Goal: Task Accomplishment & Management: Manage account settings

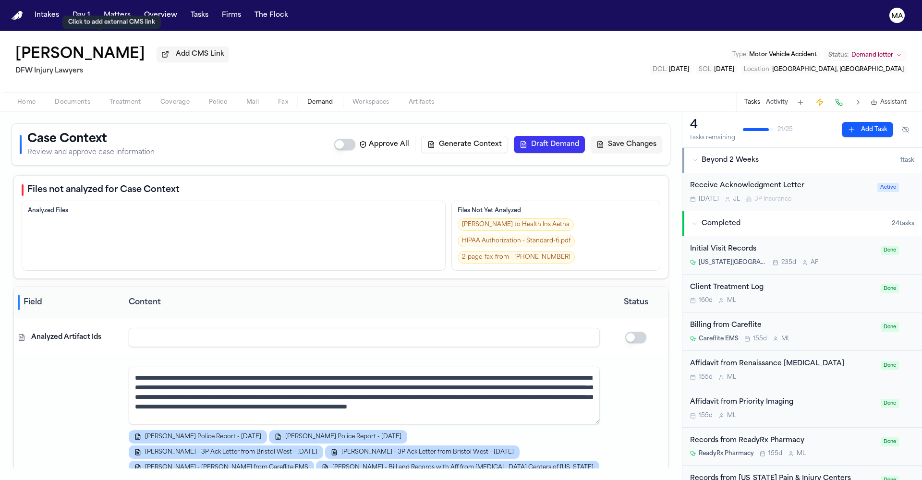
scroll to position [2351, 0]
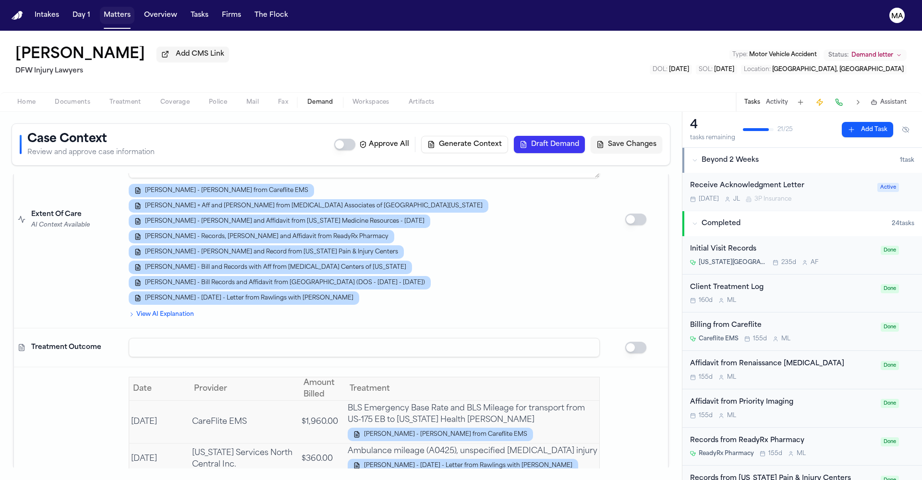
click at [100, 11] on button "Matters" at bounding box center [117, 15] width 35 height 17
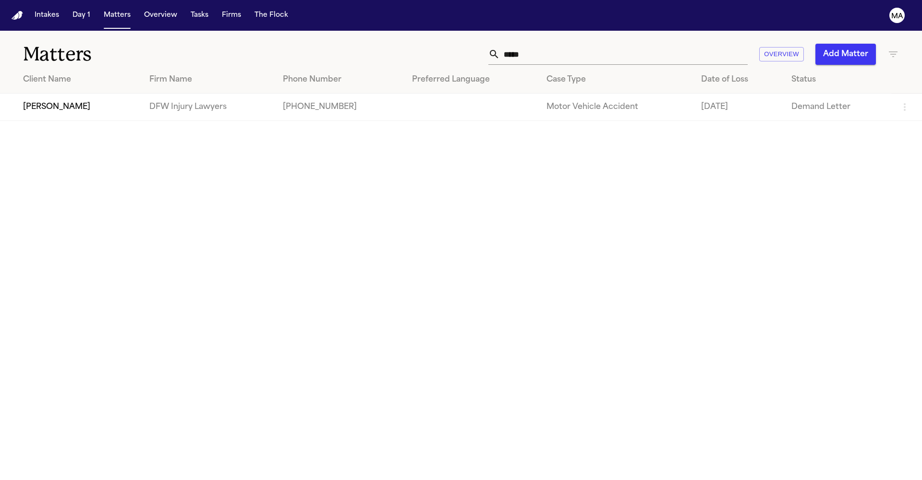
click at [187, 12] on span "Tasks" at bounding box center [199, 15] width 25 height 17
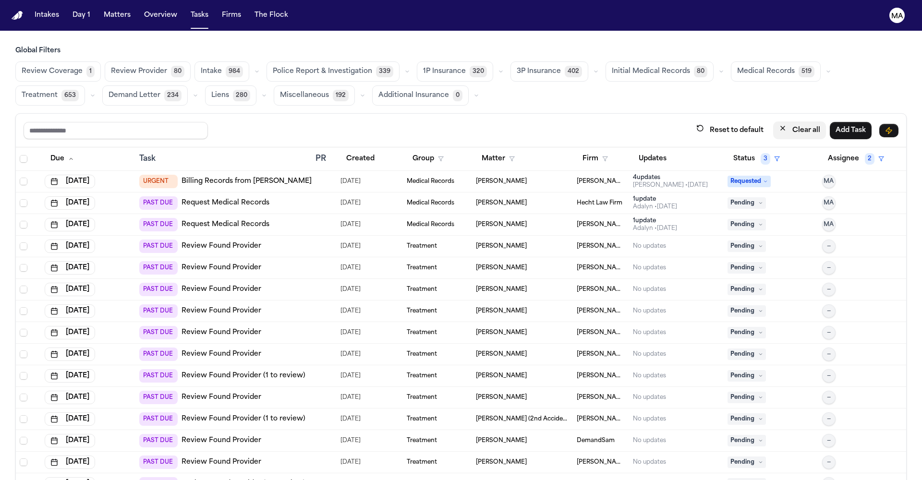
click at [826, 122] on button "Clear all" at bounding box center [799, 131] width 53 height 18
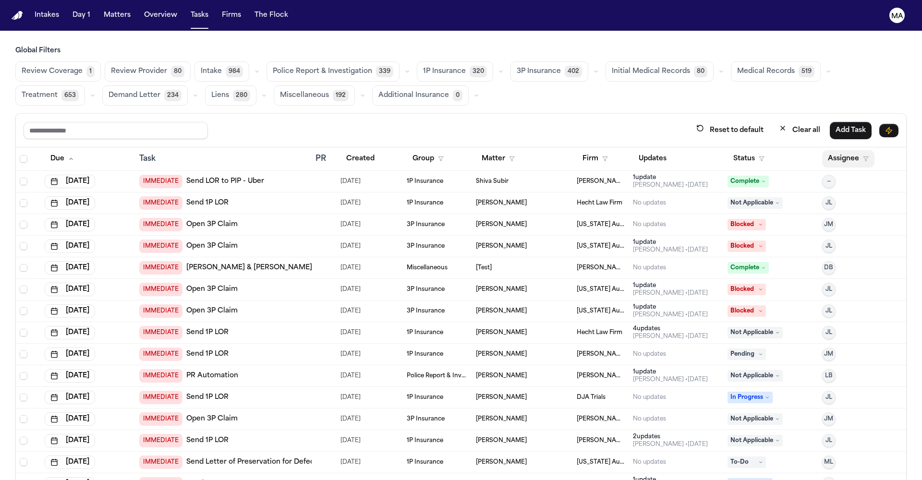
click at [836, 150] on button "Assignee" at bounding box center [848, 158] width 52 height 17
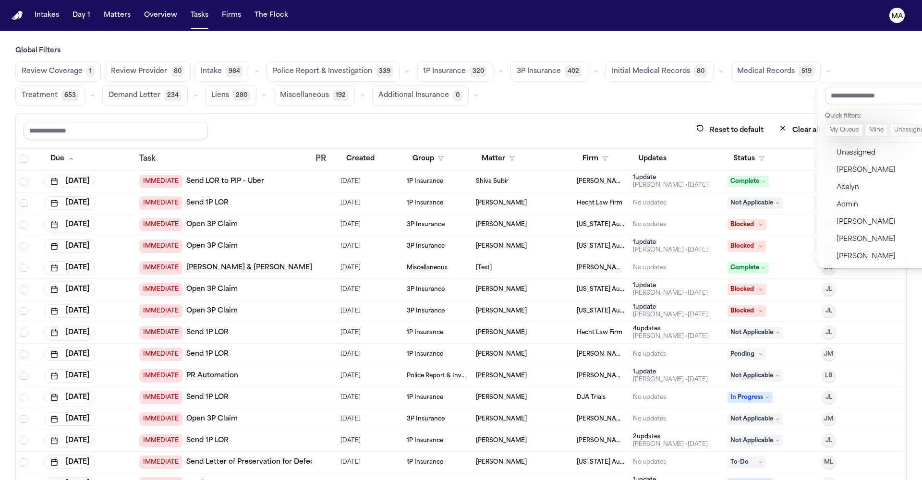
click at [638, 113] on div "Reset to default Clear all Add Task Due Task PR Created Group Matter Firm Updat…" at bounding box center [461, 317] width 892 height 409
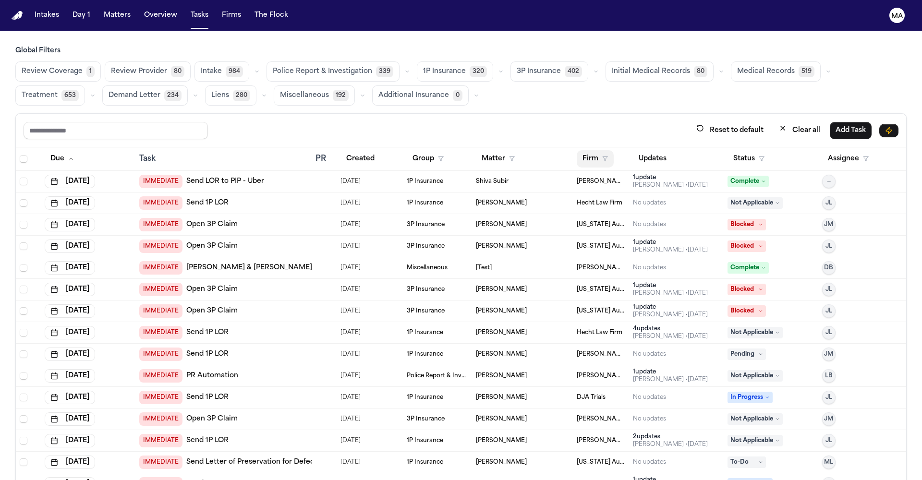
click at [579, 150] on button "Firm" at bounding box center [595, 158] width 37 height 17
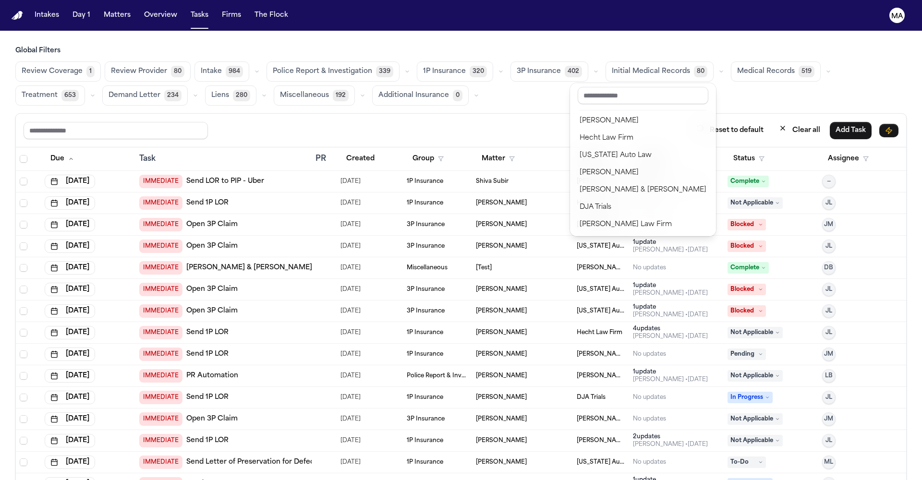
click at [597, 340] on div "Easton & Easton" at bounding box center [643, 346] width 127 height 12
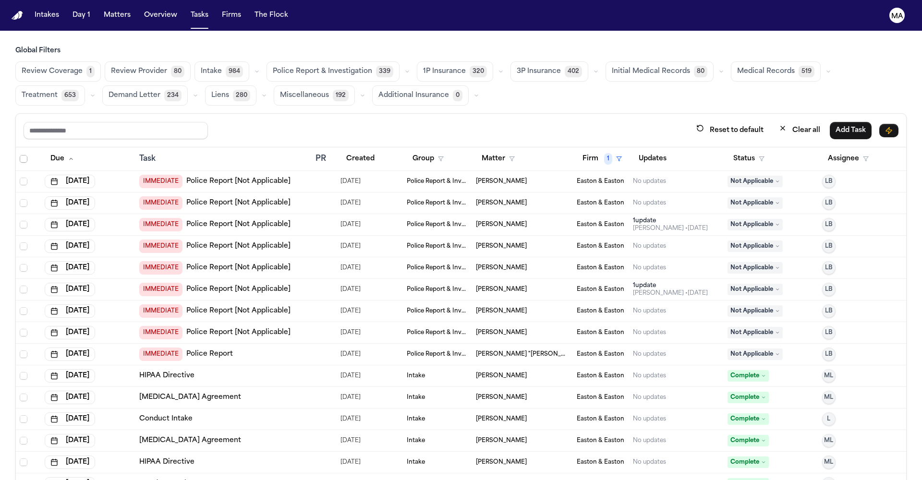
click at [20, 155] on span "Select all" at bounding box center [24, 159] width 8 height 8
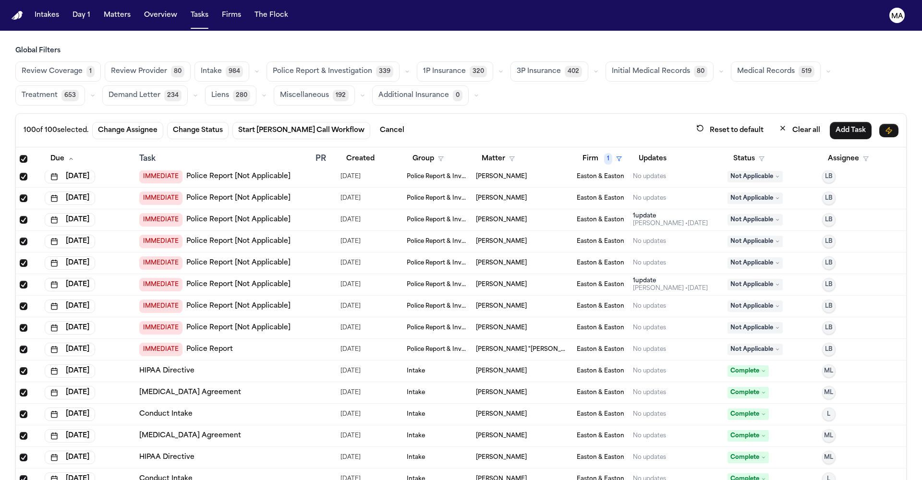
scroll to position [3, 0]
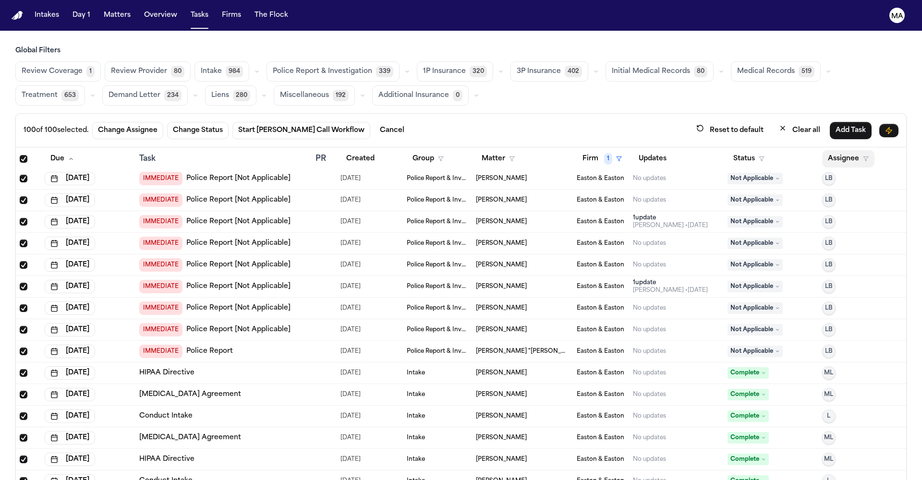
click at [841, 150] on button "Assignee" at bounding box center [848, 158] width 52 height 17
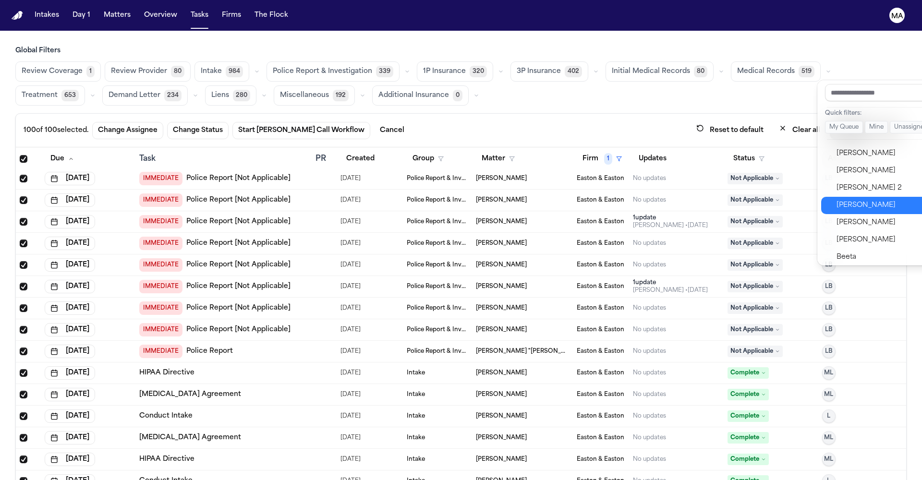
scroll to position [245, 0]
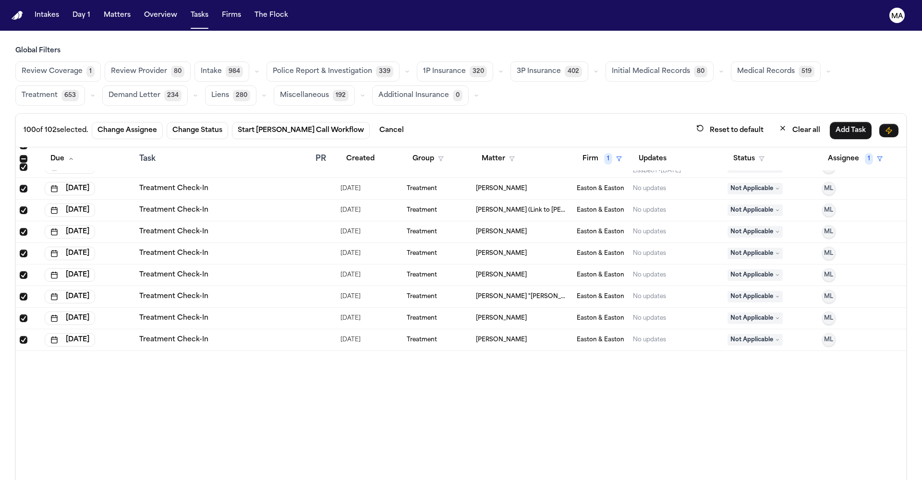
scroll to position [0, 0]
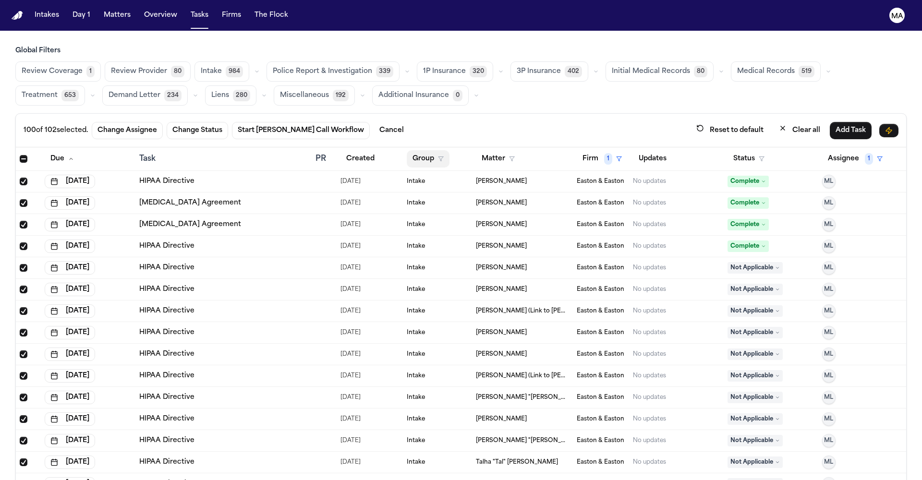
click at [414, 150] on button "Group" at bounding box center [428, 158] width 43 height 17
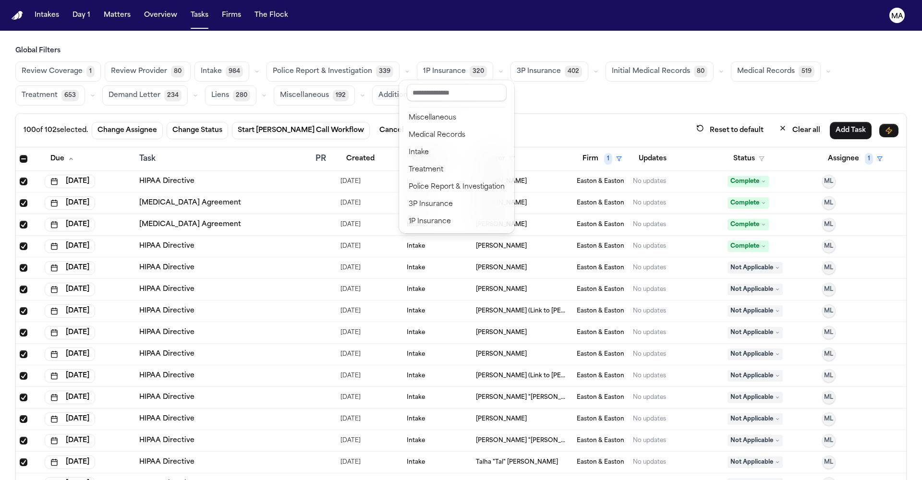
click at [369, 113] on div "100 of 102 selected. Change Assignee Change Status Start [PERSON_NAME] Call Wor…" at bounding box center [461, 317] width 892 height 409
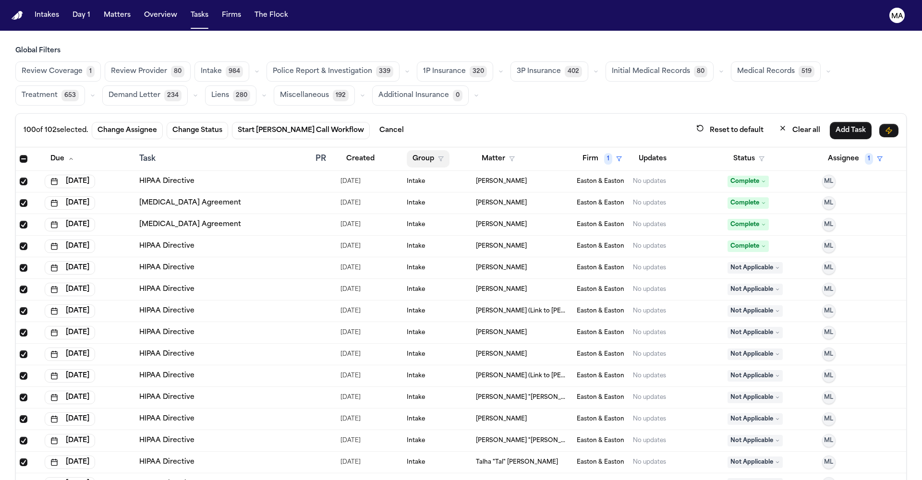
click at [408, 150] on button "Group" at bounding box center [428, 158] width 43 height 17
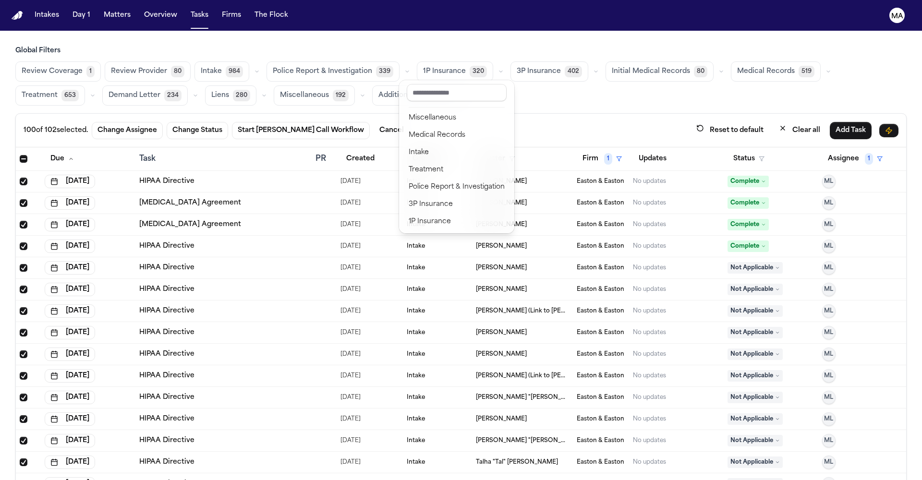
click at [437, 113] on div "100 of 102 selected. Change Assignee Change Status Start [PERSON_NAME] Call Wor…" at bounding box center [461, 317] width 892 height 409
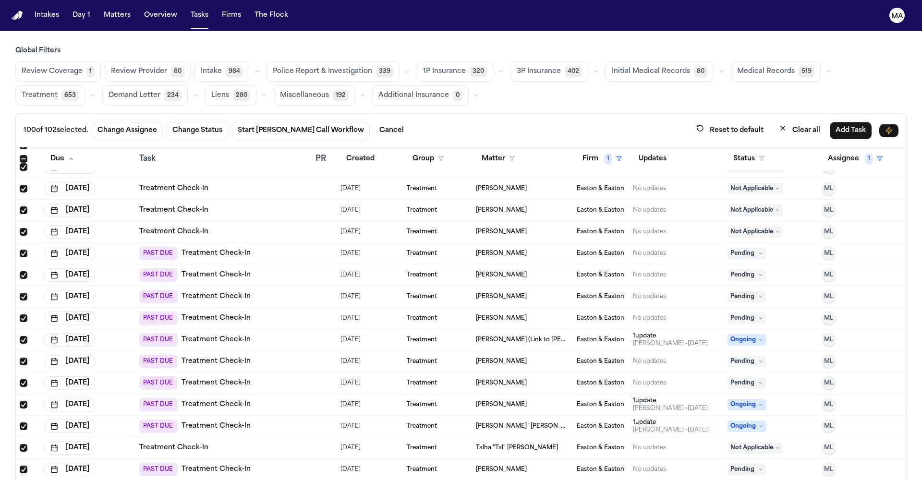
scroll to position [1321, 0]
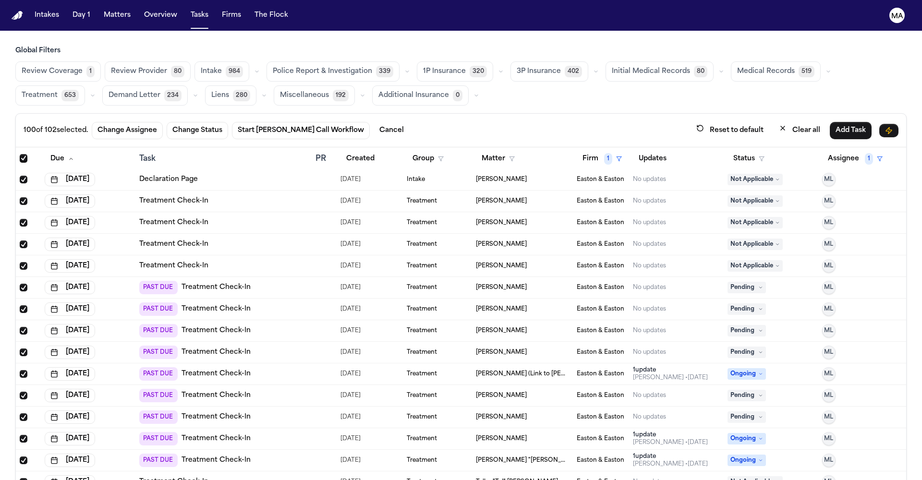
click at [20, 262] on span "Select row" at bounding box center [24, 266] width 8 height 8
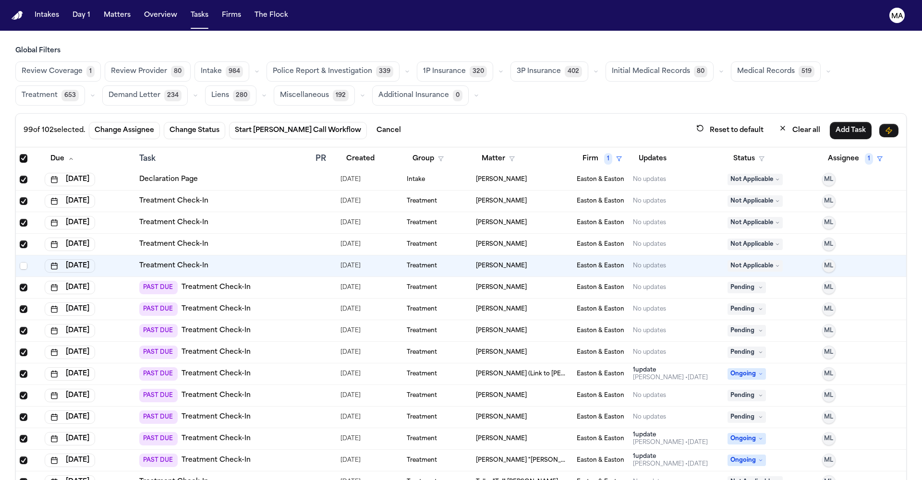
click at [20, 241] on span "Select row" at bounding box center [24, 245] width 8 height 8
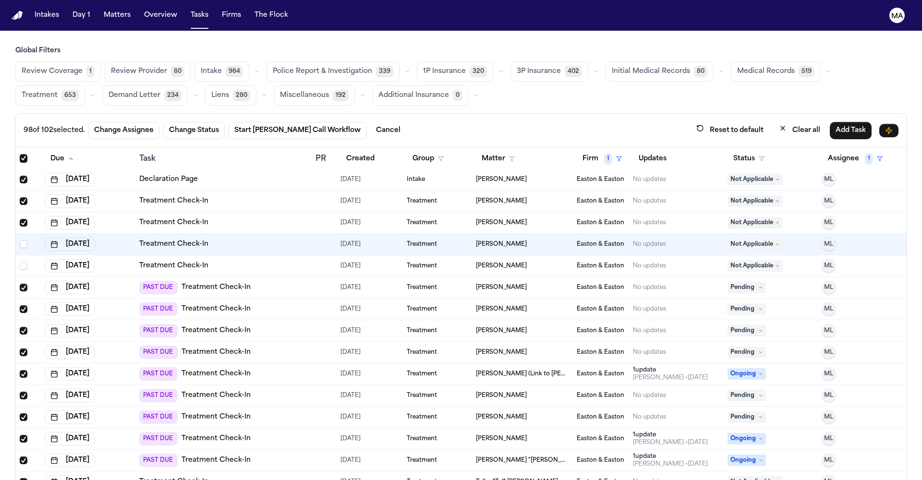
click at [20, 219] on span "Select row" at bounding box center [24, 223] width 8 height 8
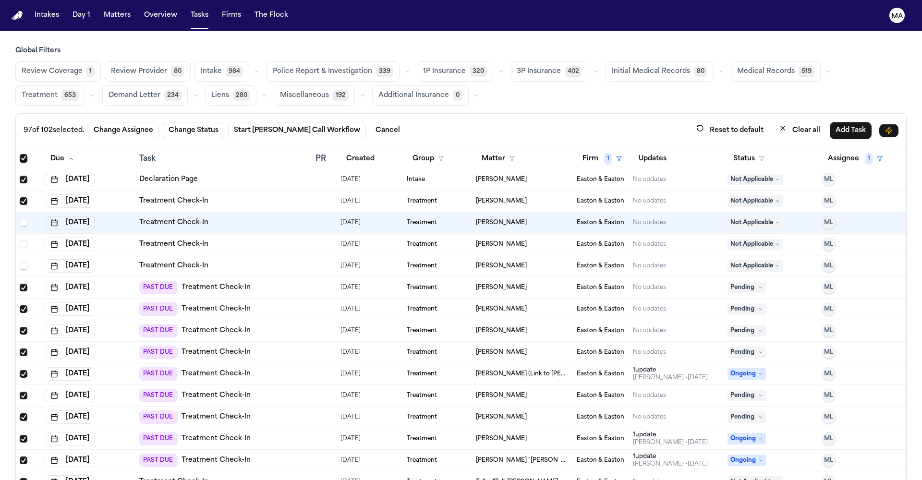
click at [20, 197] on span "Select row" at bounding box center [24, 201] width 8 height 8
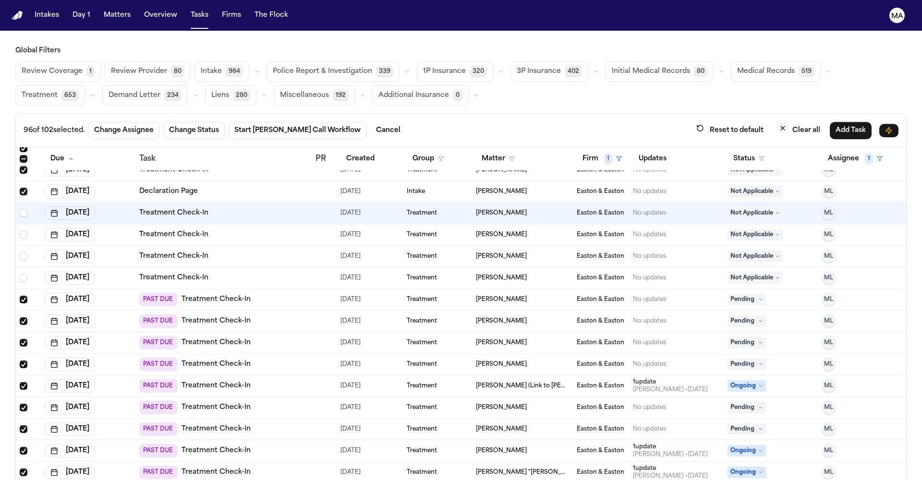
scroll to position [1192, 0]
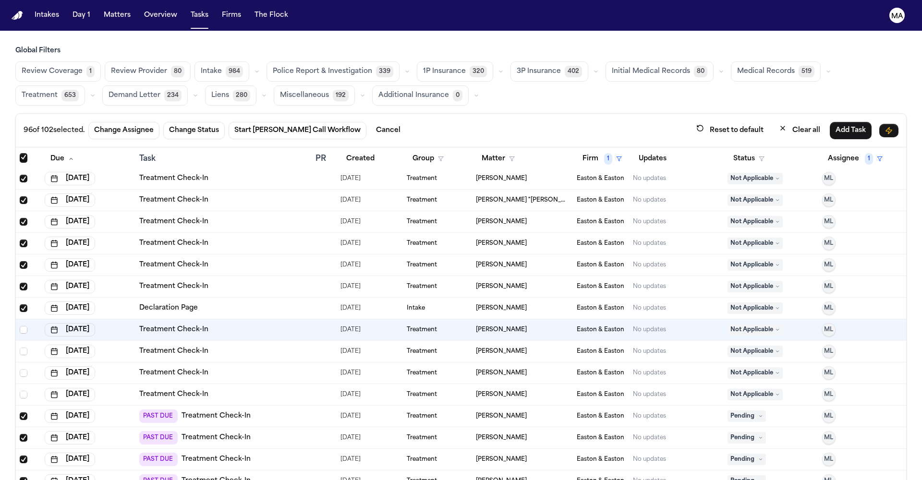
click at [20, 305] on span "Select row" at bounding box center [24, 309] width 8 height 8
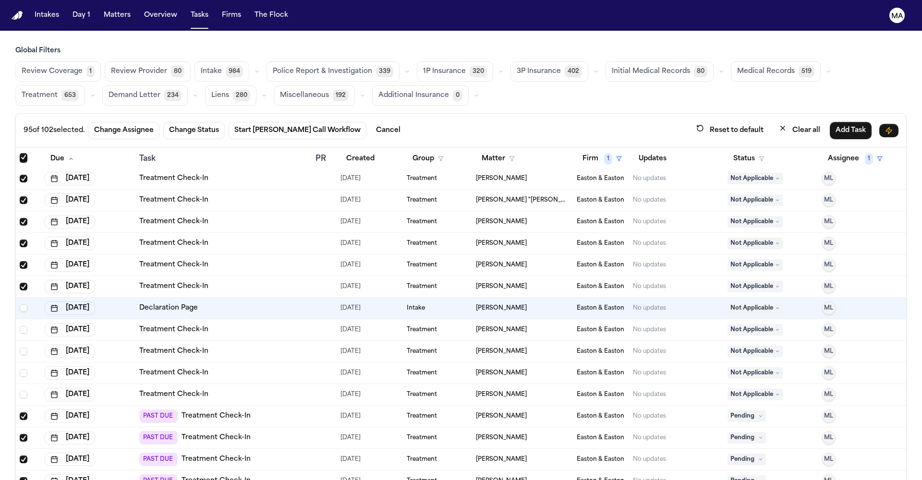
click at [20, 283] on span "Select row" at bounding box center [24, 287] width 8 height 8
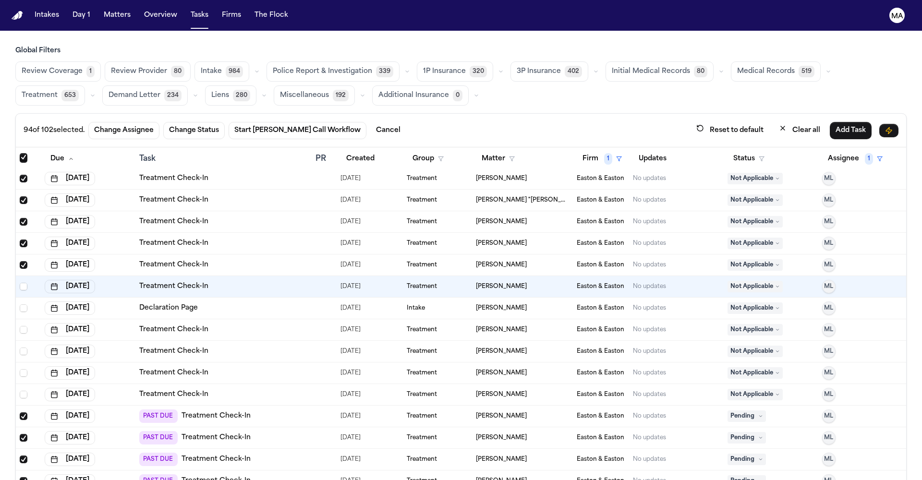
click at [20, 261] on span "Select row" at bounding box center [24, 265] width 8 height 8
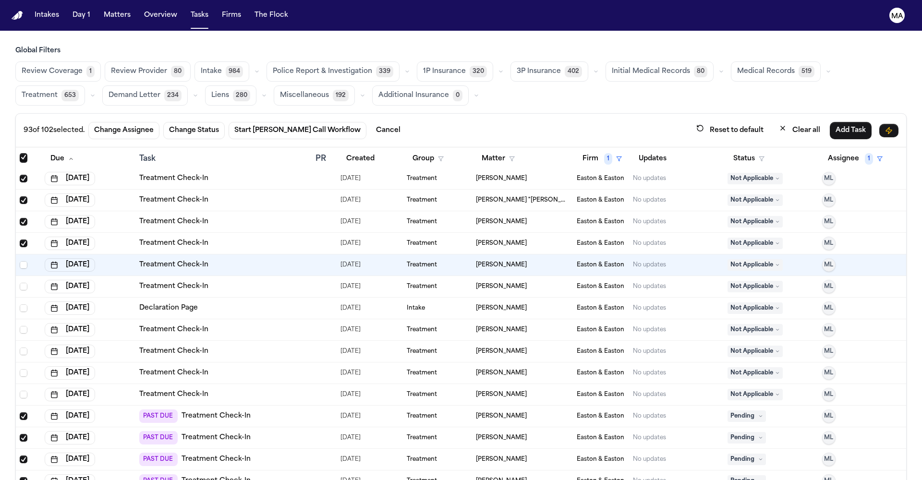
click at [20, 240] on span "Select row" at bounding box center [24, 244] width 8 height 8
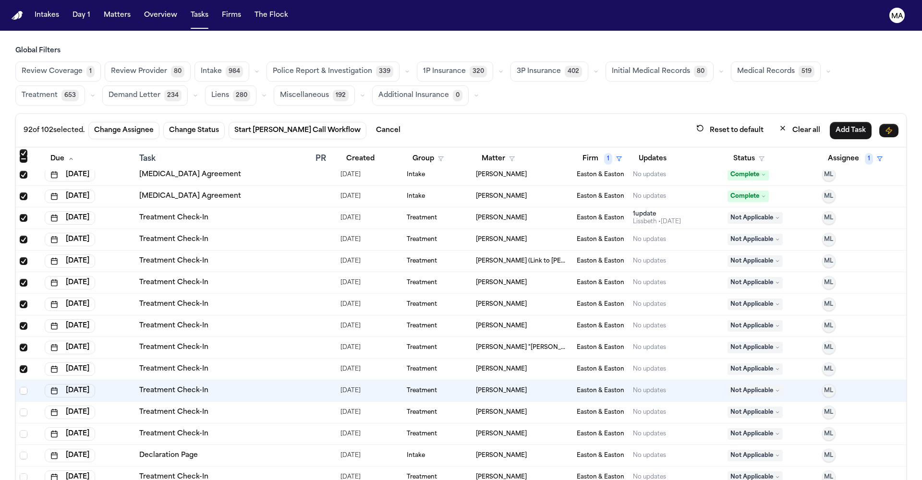
scroll to position [1044, 0]
click at [20, 366] on icon "Select row" at bounding box center [23, 369] width 7 height 7
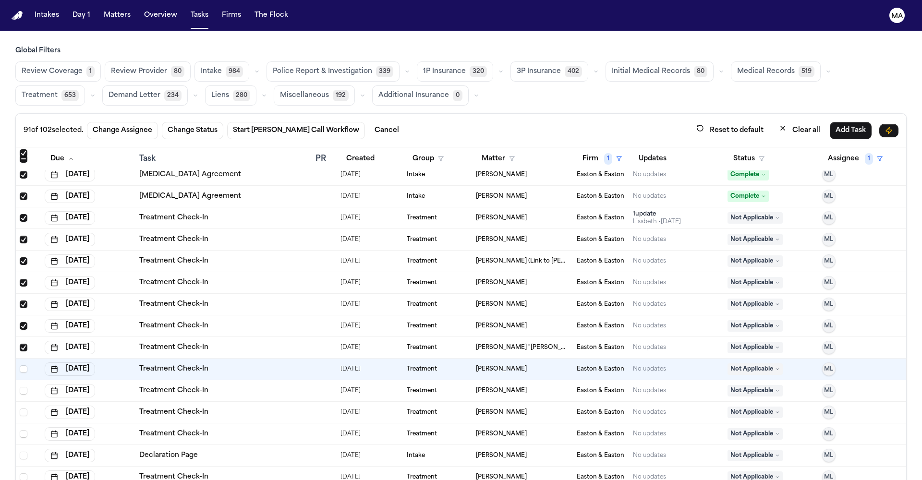
click at [20, 344] on span "Select row" at bounding box center [24, 348] width 8 height 8
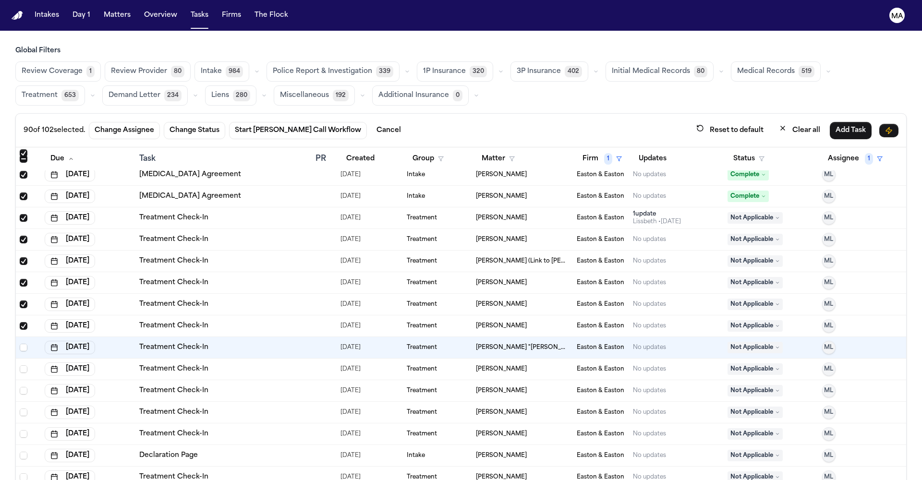
click at [16, 316] on td at bounding box center [28, 327] width 25 height 22
click at [20, 301] on span "Select row" at bounding box center [24, 305] width 8 height 8
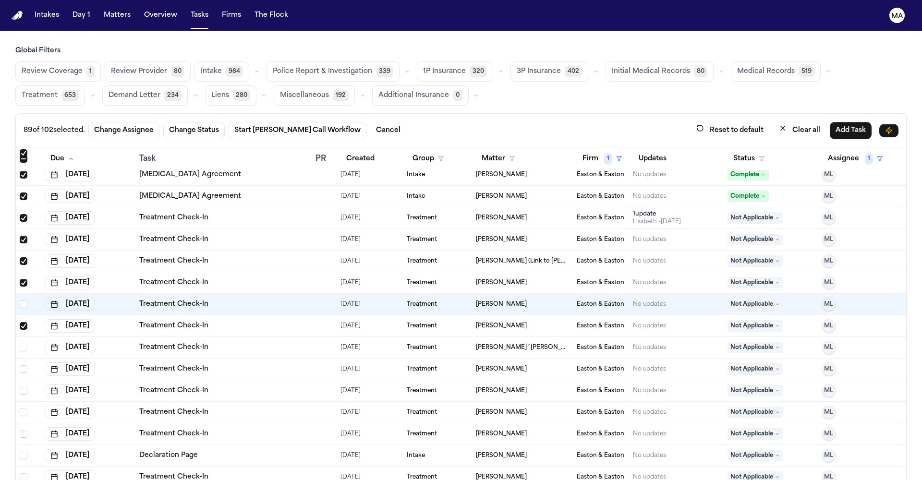
click at [20, 322] on span "Select row" at bounding box center [24, 326] width 8 height 8
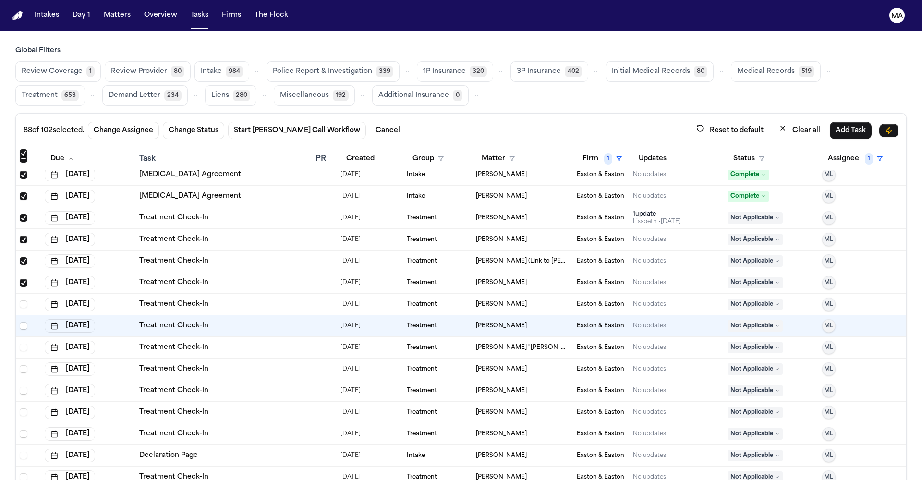
click at [20, 279] on span "Select row" at bounding box center [24, 283] width 8 height 8
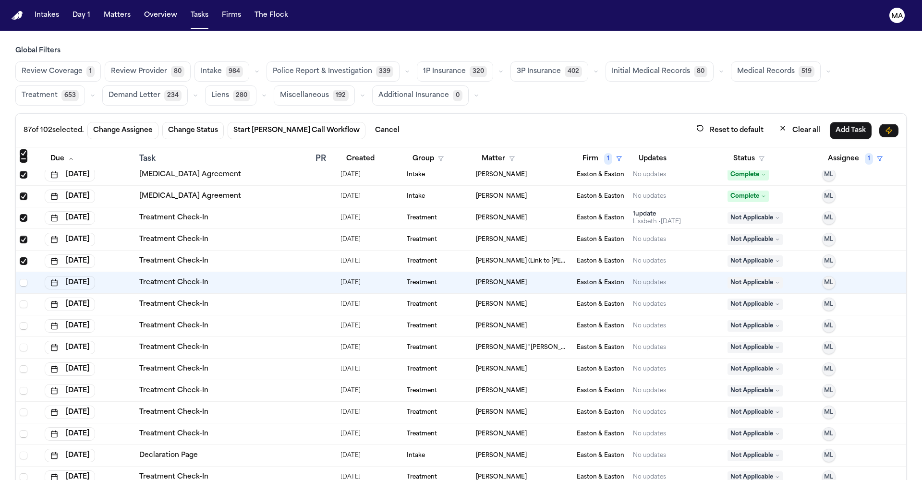
click at [20, 258] on span "Select row" at bounding box center [24, 262] width 8 height 8
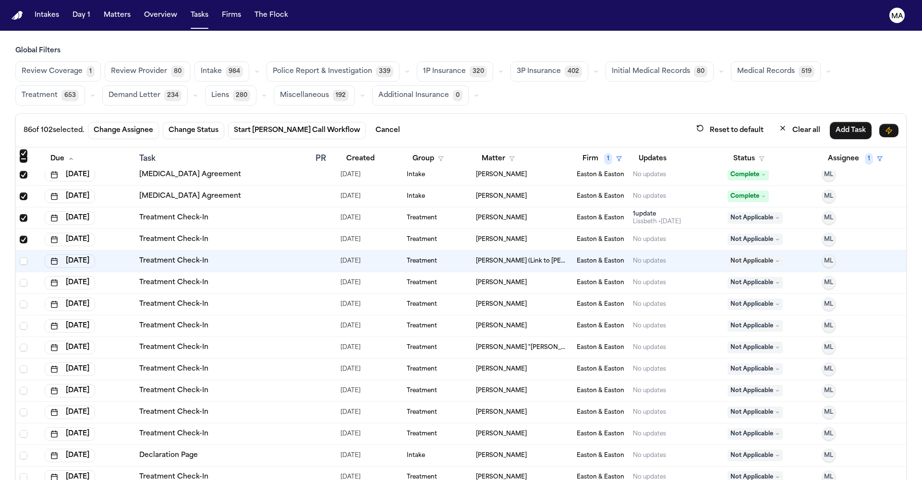
click at [20, 236] on span "Select row" at bounding box center [24, 240] width 8 height 8
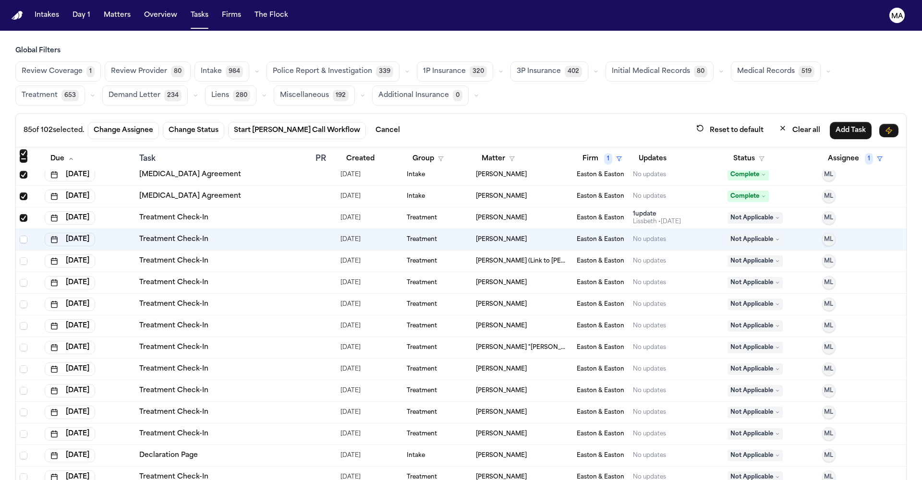
scroll to position [854, 0]
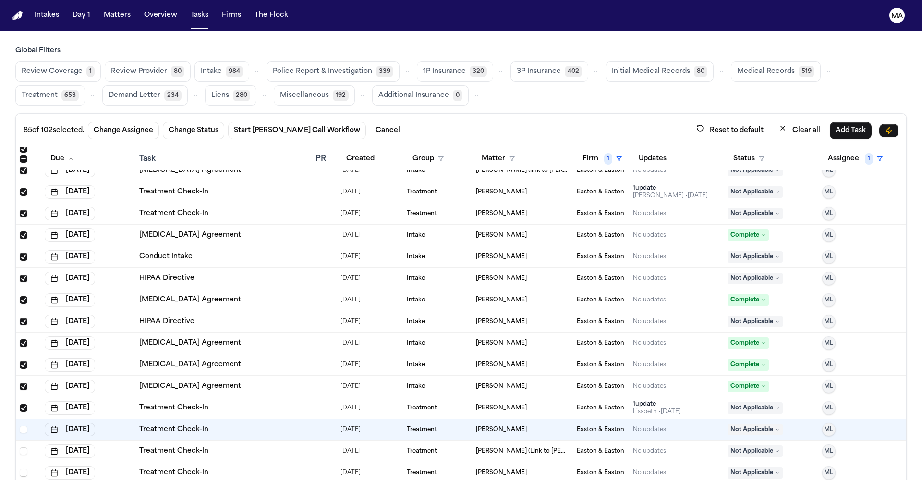
click at [20, 405] on span "Select row" at bounding box center [24, 409] width 8 height 8
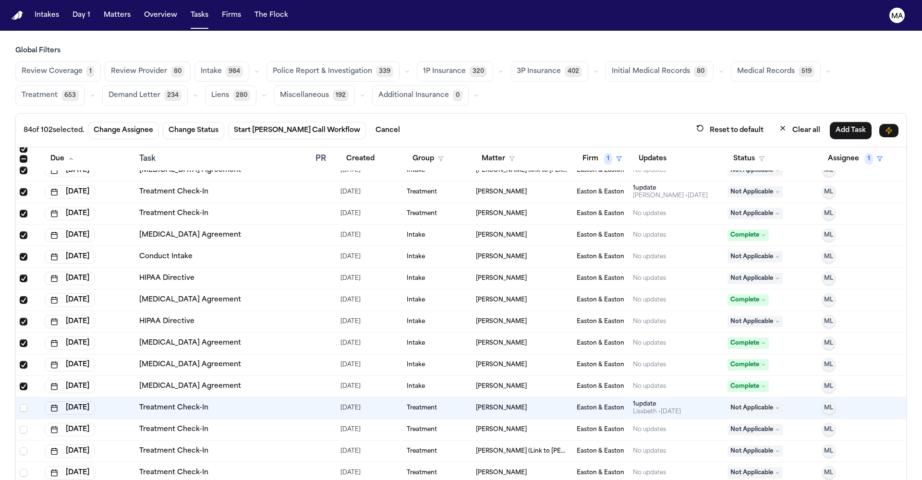
click at [20, 383] on span "Select row" at bounding box center [24, 387] width 8 height 8
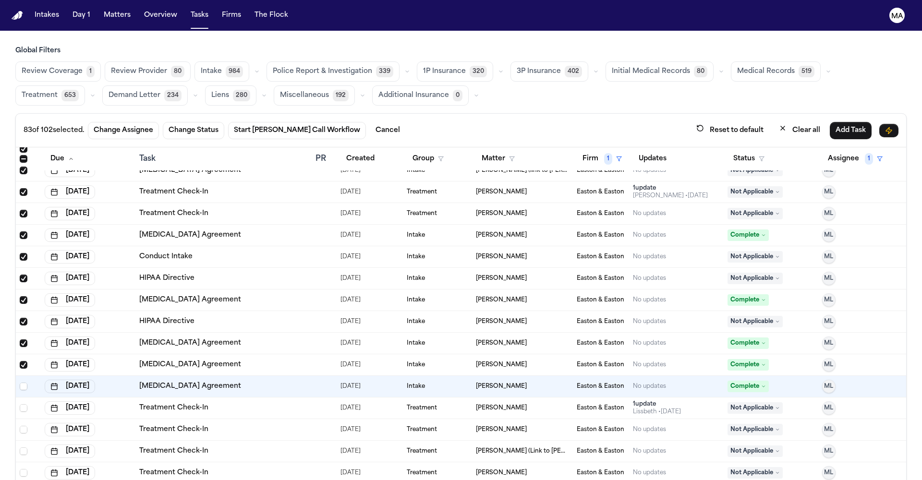
click at [20, 362] on icon "Select row" at bounding box center [23, 365] width 7 height 7
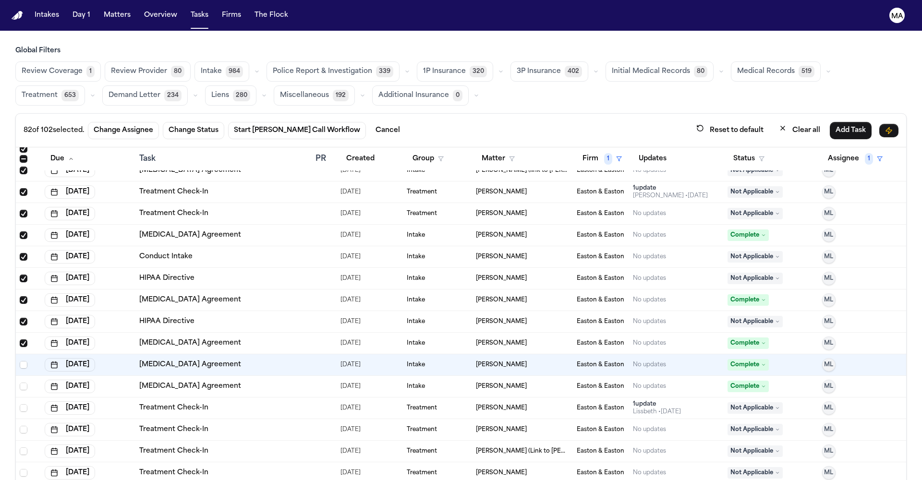
click at [20, 340] on span "Select row" at bounding box center [24, 344] width 8 height 8
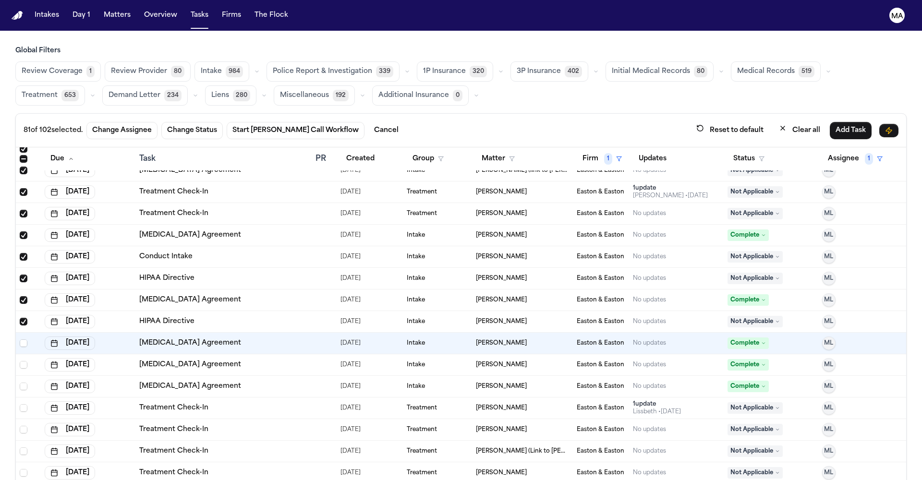
click at [20, 318] on span "Select row" at bounding box center [24, 322] width 8 height 8
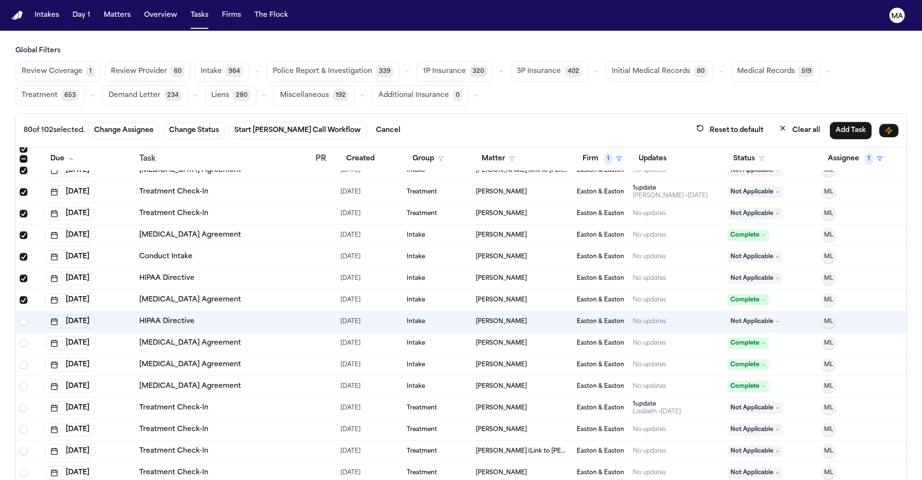
click at [20, 296] on span "Select row" at bounding box center [24, 300] width 8 height 8
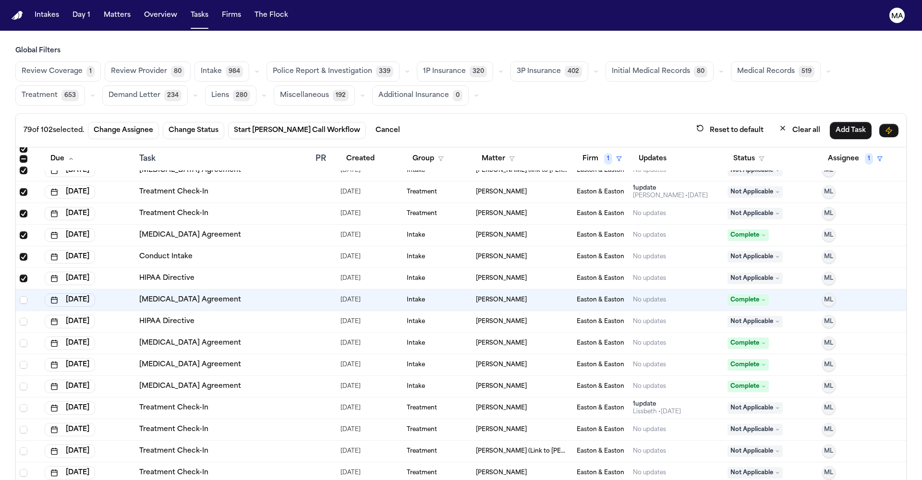
click at [20, 275] on span "Select row" at bounding box center [24, 279] width 8 height 8
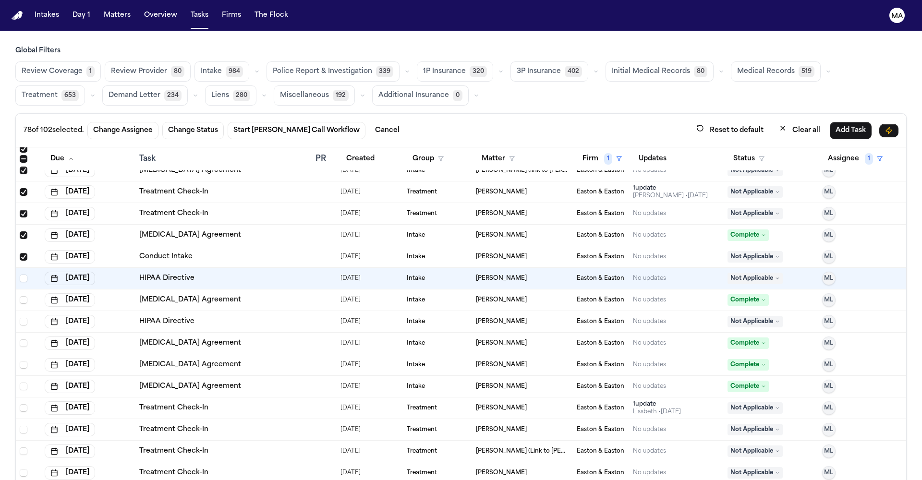
click at [20, 253] on span "Select row" at bounding box center [24, 257] width 8 height 8
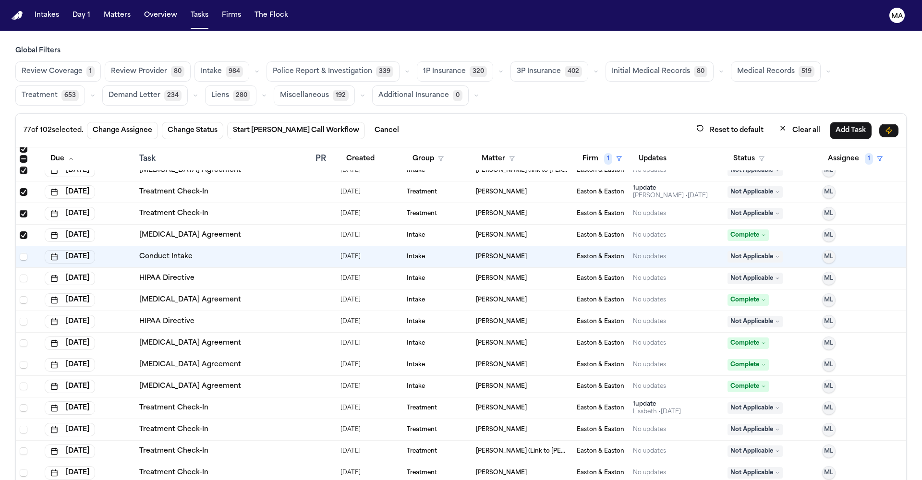
click at [20, 232] on span "Select row" at bounding box center [24, 236] width 8 height 8
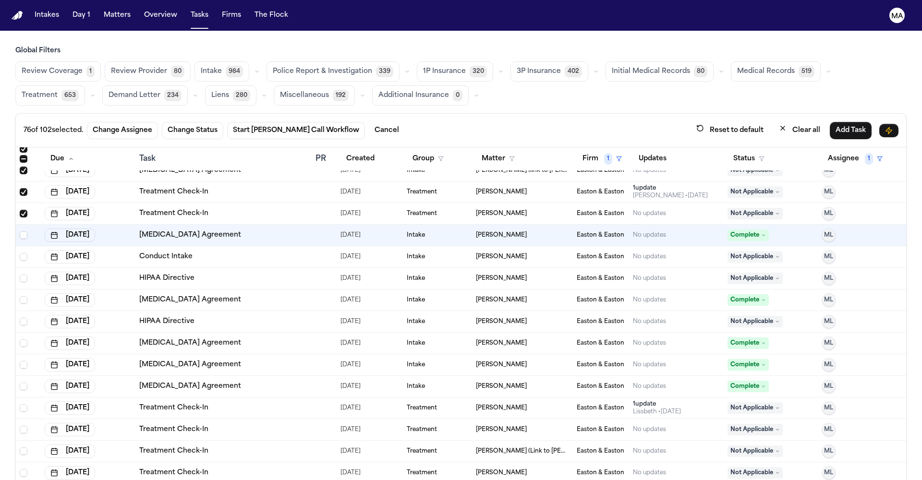
click at [20, 210] on span "Select row" at bounding box center [24, 214] width 8 height 8
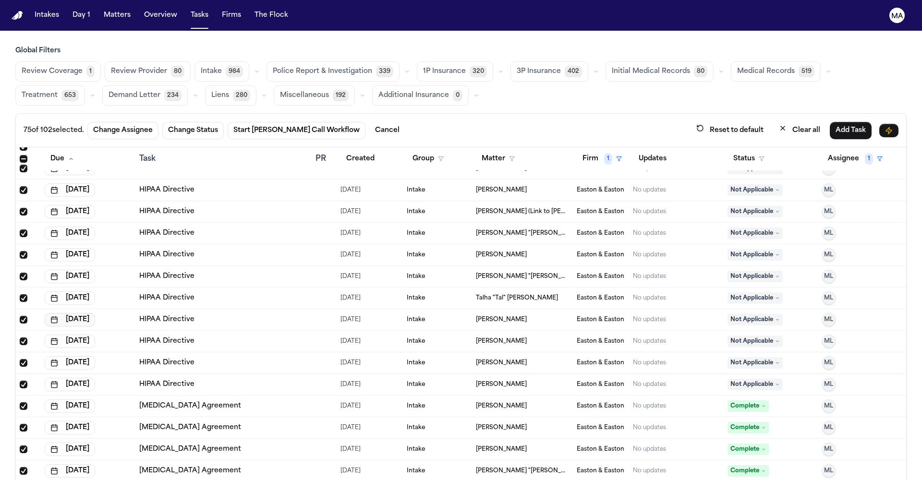
scroll to position [0, 0]
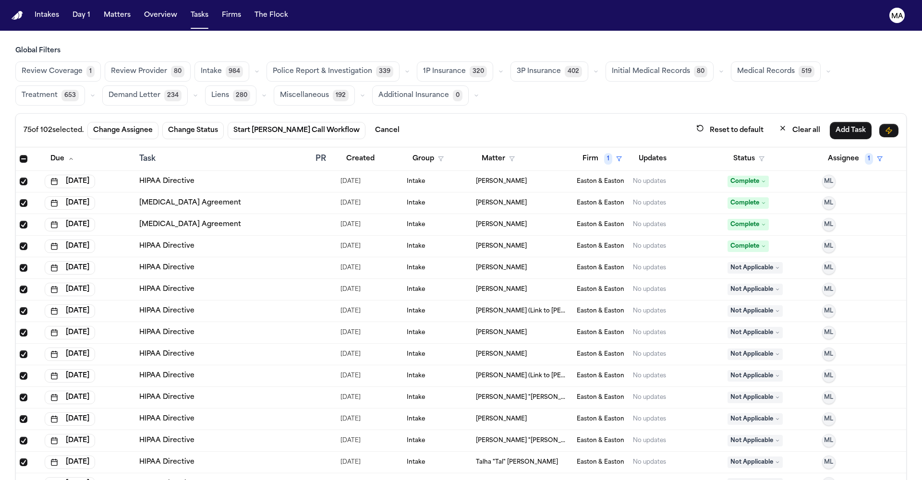
click at [20, 178] on span "Select row" at bounding box center [24, 182] width 8 height 8
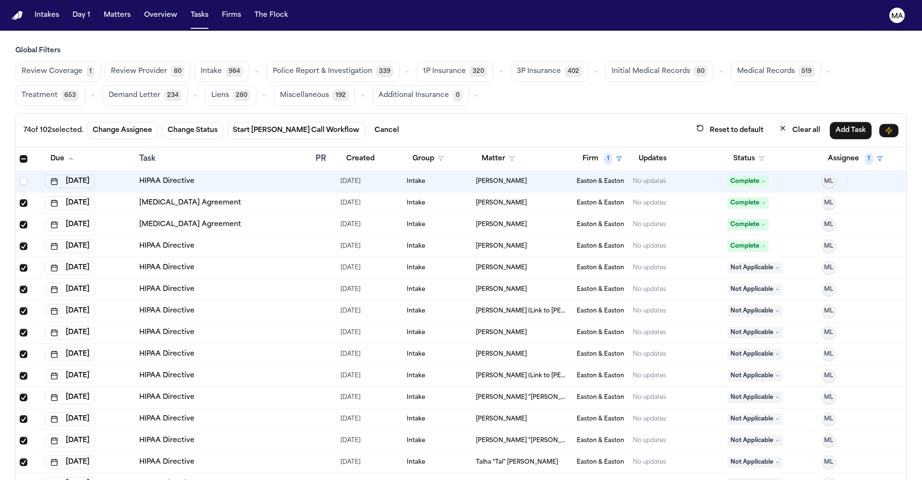
click at [20, 199] on span "Select row" at bounding box center [24, 203] width 8 height 8
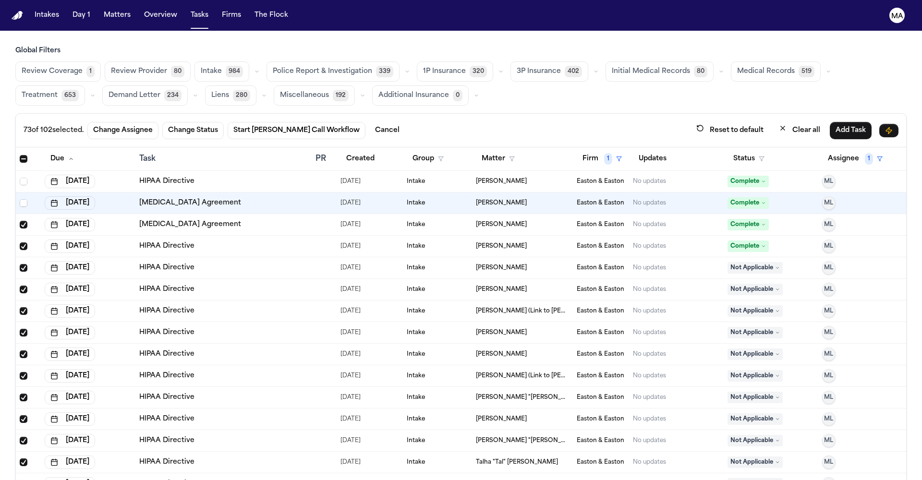
click at [20, 221] on span "Select row" at bounding box center [24, 225] width 8 height 8
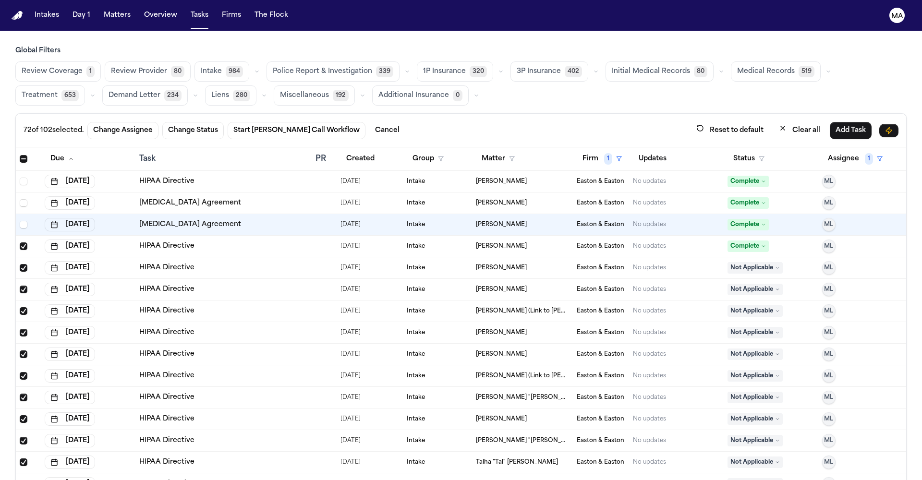
click at [20, 243] on span "Select row" at bounding box center [24, 247] width 8 height 8
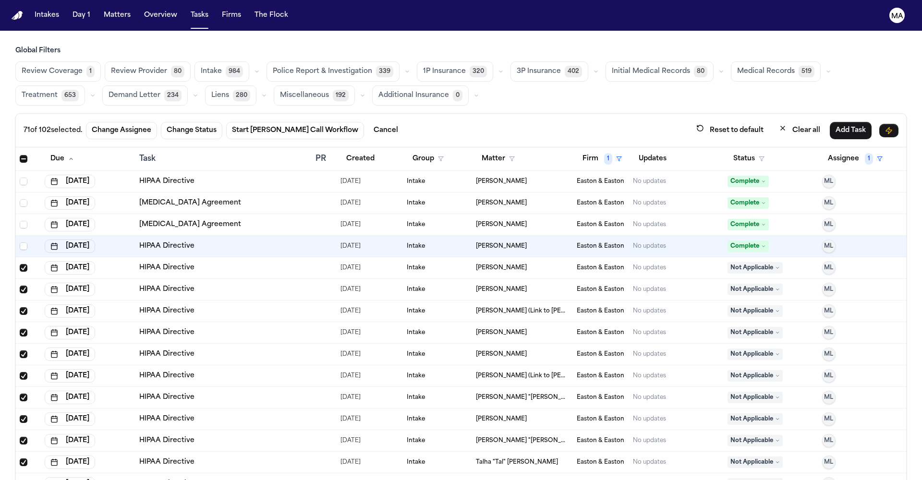
click at [20, 264] on span "Select row" at bounding box center [24, 268] width 8 height 8
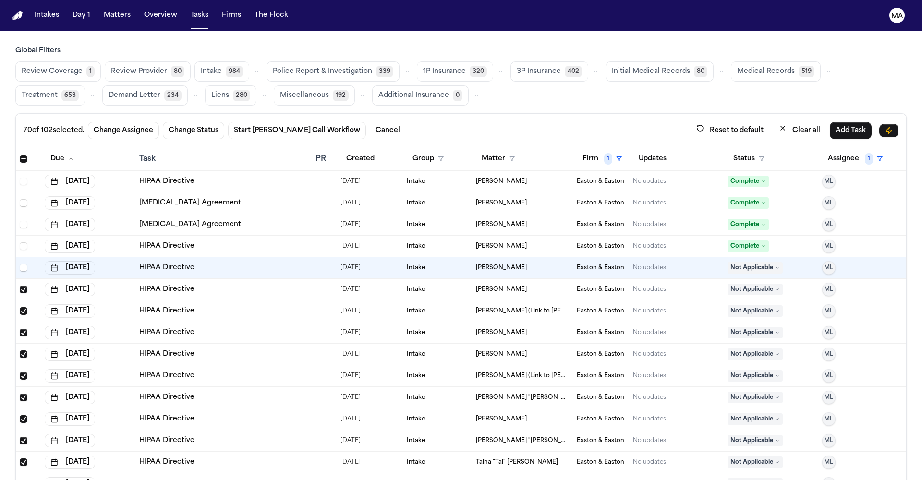
click at [20, 286] on span "Select row" at bounding box center [24, 290] width 8 height 8
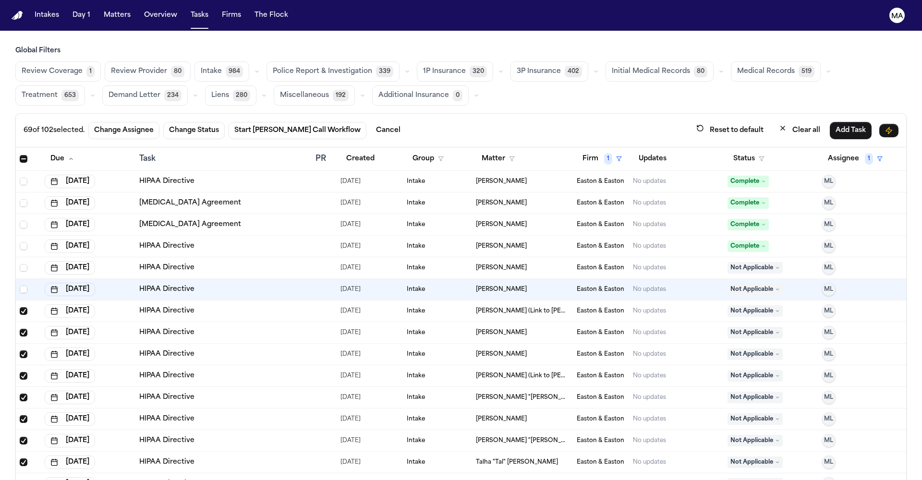
click at [20, 307] on span "Select row" at bounding box center [24, 311] width 8 height 8
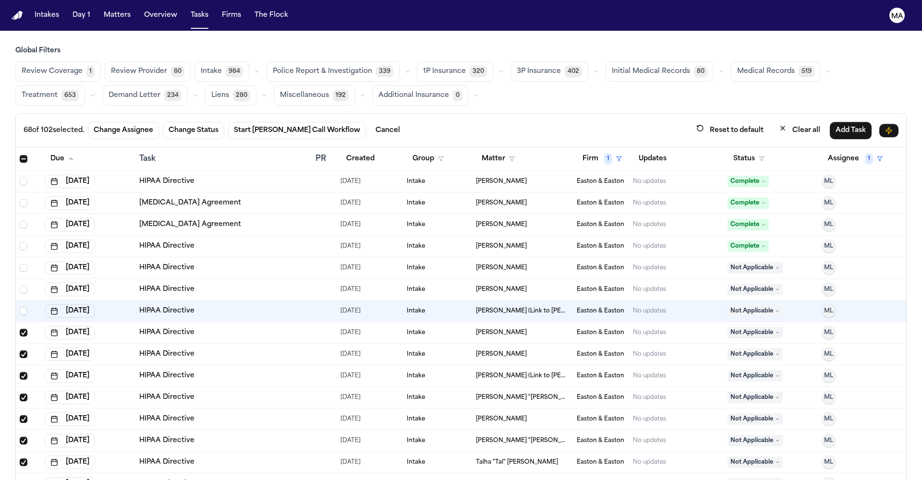
click at [20, 329] on span "Select row" at bounding box center [24, 333] width 8 height 8
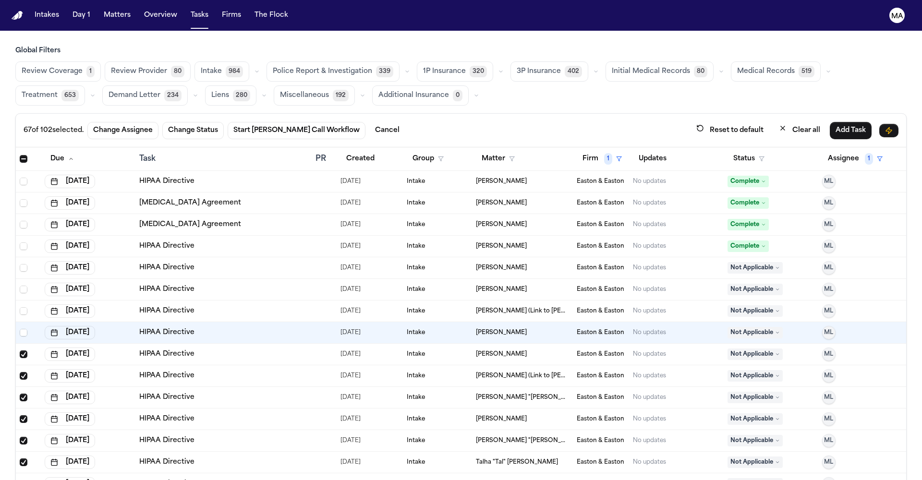
click at [20, 351] on span "Select row" at bounding box center [24, 355] width 8 height 8
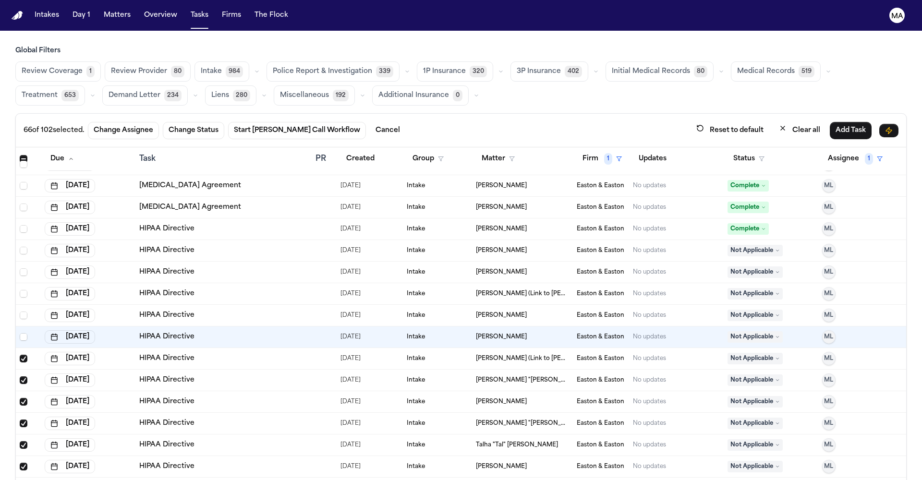
scroll to position [38, 0]
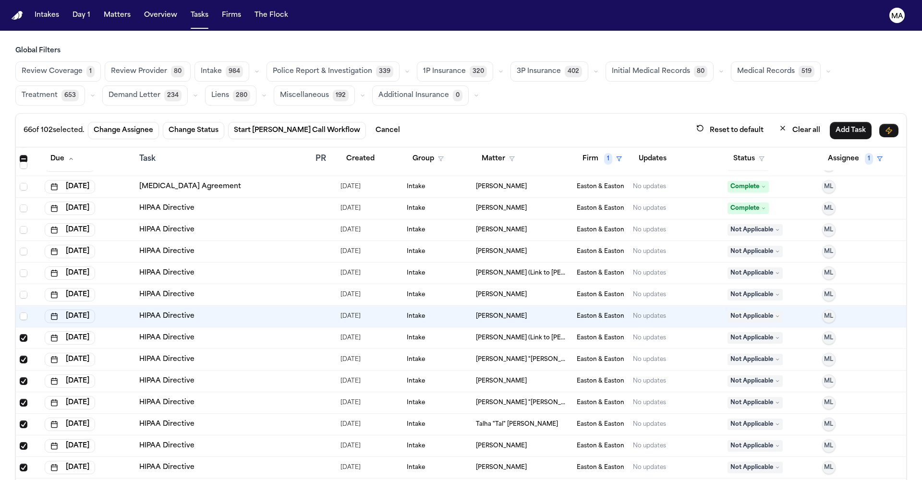
drag, startPoint x: 14, startPoint y: 247, endPoint x: 14, endPoint y: 253, distance: 5.8
click at [20, 334] on span "Select row" at bounding box center [24, 338] width 8 height 8
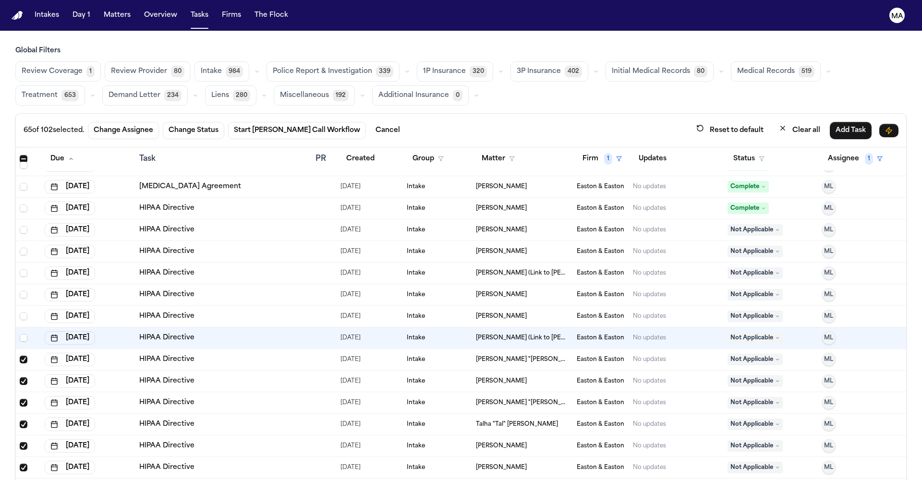
click at [20, 356] on span "Select row" at bounding box center [24, 360] width 8 height 8
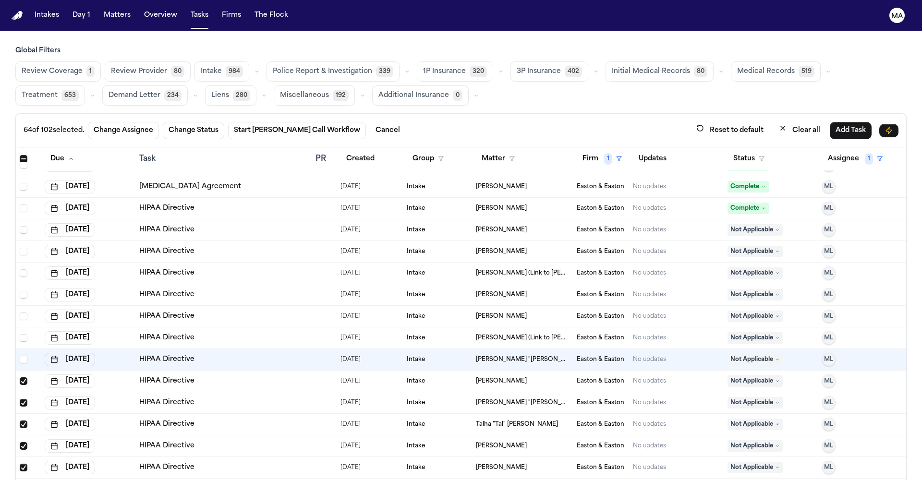
click at [20, 378] on span "Select row" at bounding box center [24, 382] width 8 height 8
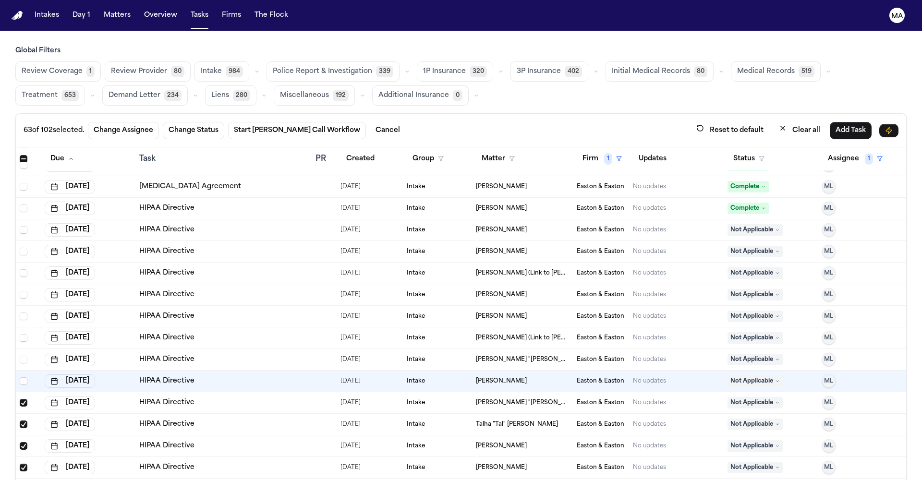
click at [20, 399] on span "Select row" at bounding box center [24, 403] width 8 height 8
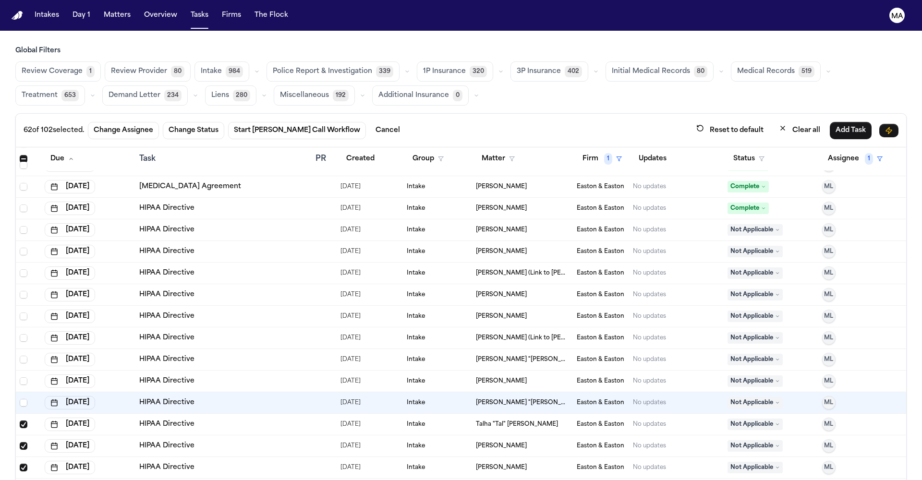
scroll to position [110, 0]
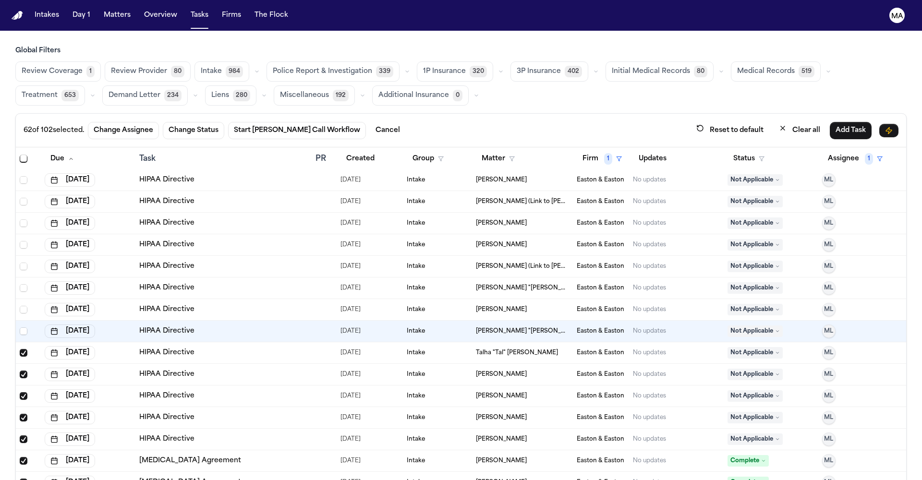
click at [20, 349] on span "Select row" at bounding box center [24, 353] width 8 height 8
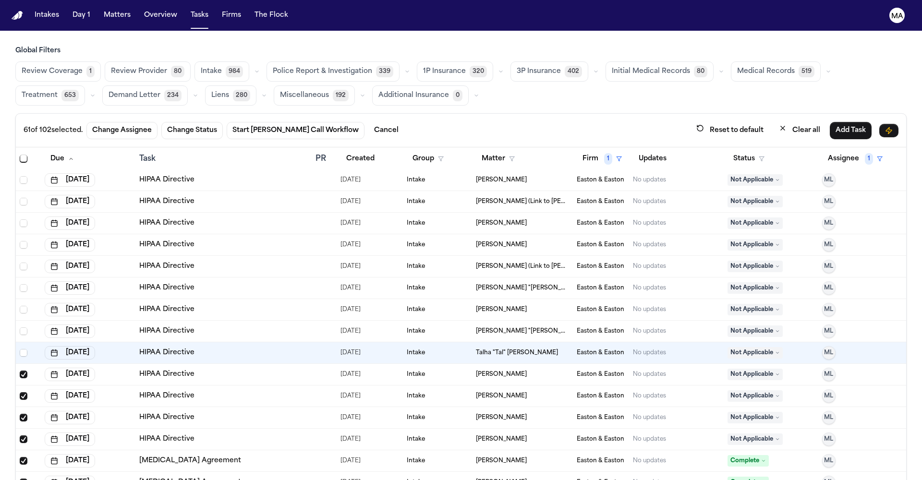
click at [20, 371] on span "Select row" at bounding box center [24, 375] width 8 height 8
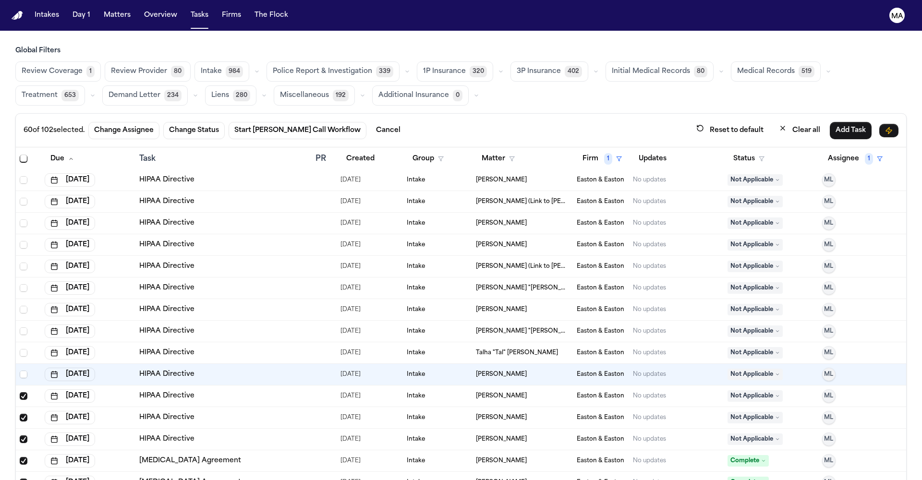
click at [20, 393] on span "Select row" at bounding box center [24, 397] width 8 height 8
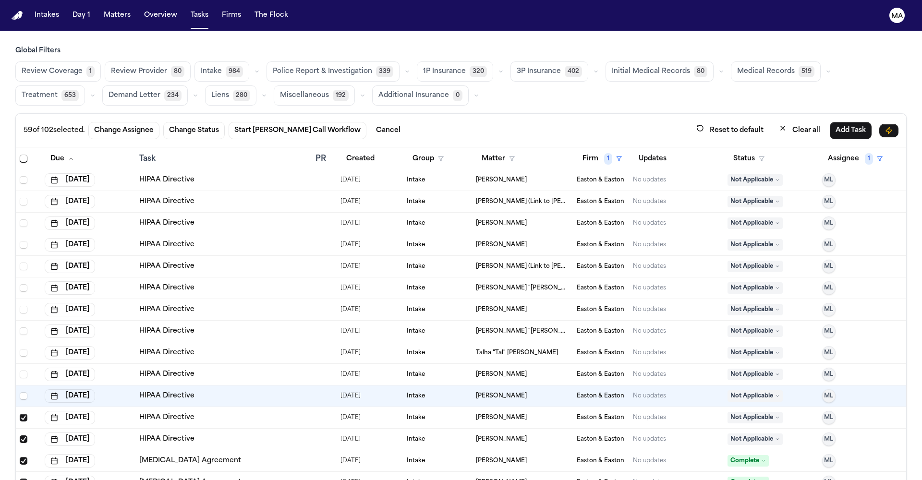
scroll to position [190, 0]
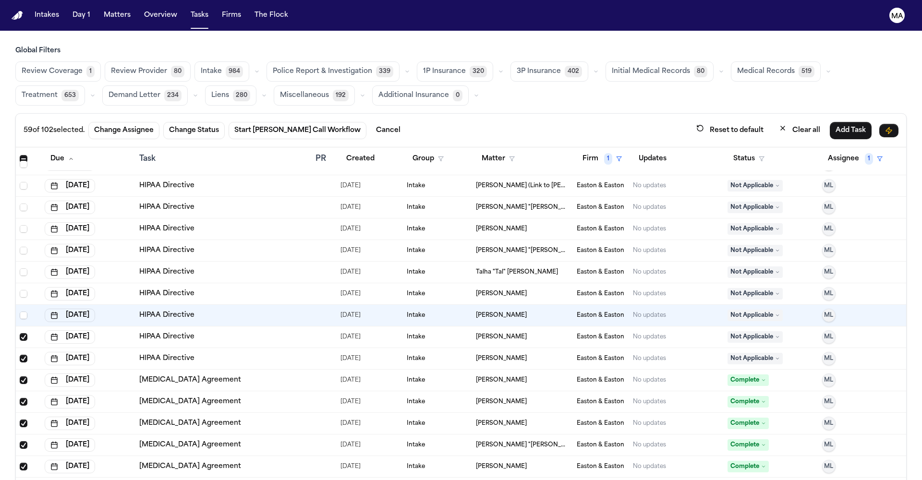
click at [20, 333] on span "Select row" at bounding box center [24, 337] width 8 height 8
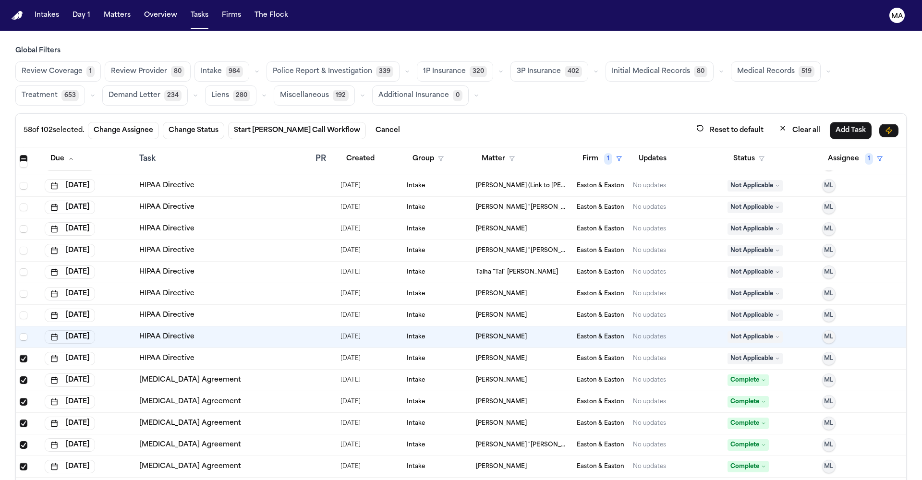
click at [20, 355] on span "Select row" at bounding box center [24, 359] width 8 height 8
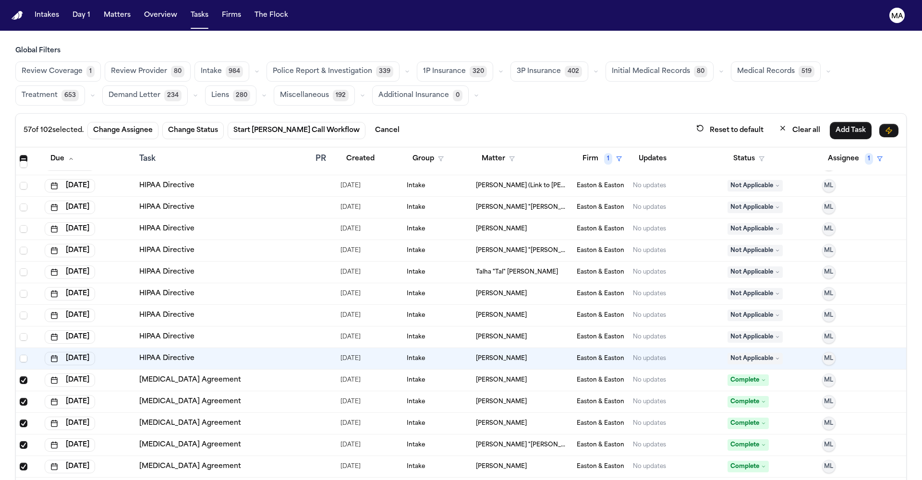
click at [20, 377] on span "Select row" at bounding box center [24, 381] width 8 height 8
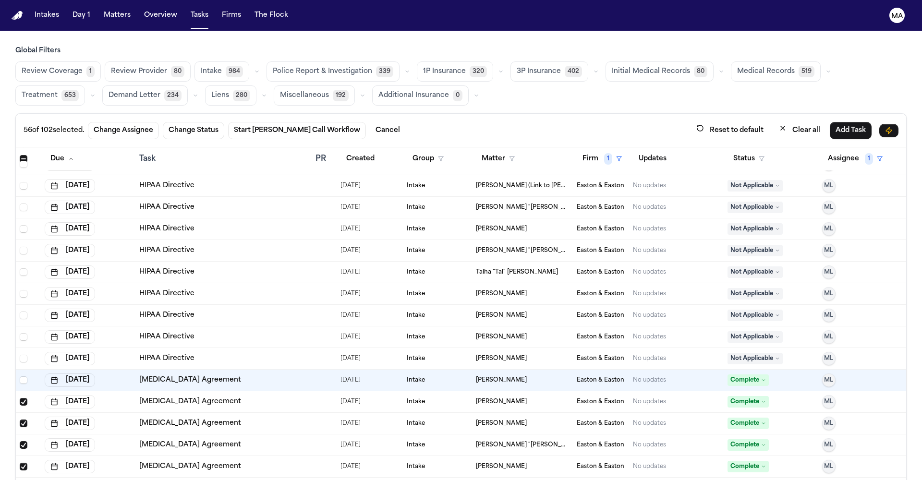
click at [20, 398] on span "Select row" at bounding box center [24, 402] width 8 height 8
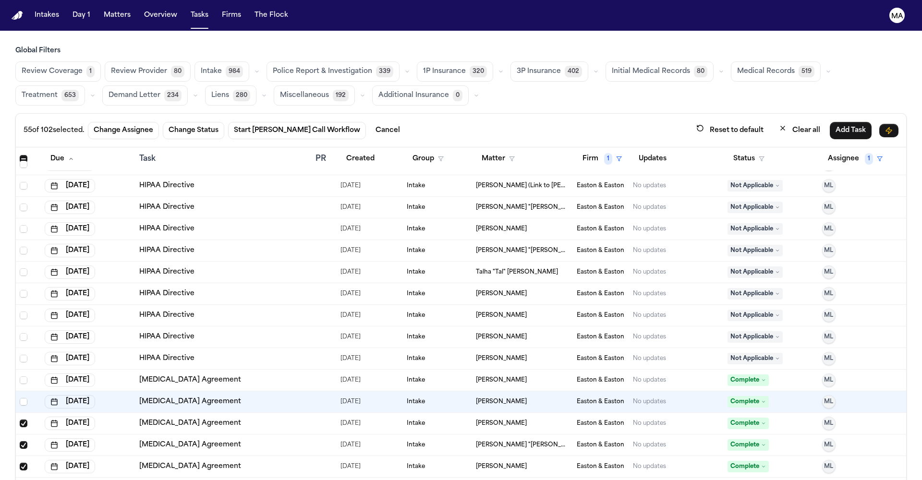
click at [20, 420] on span "Select row" at bounding box center [24, 424] width 8 height 8
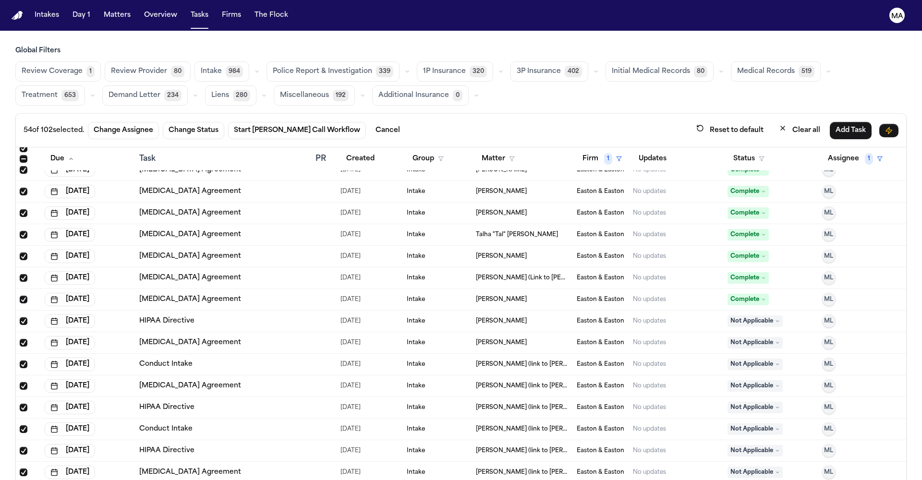
scroll to position [454, 0]
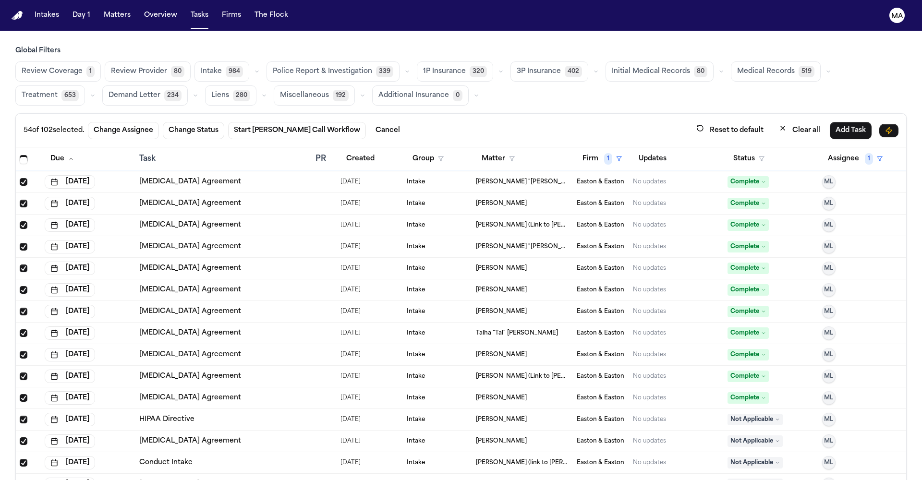
click at [20, 178] on span "Select row" at bounding box center [24, 182] width 8 height 8
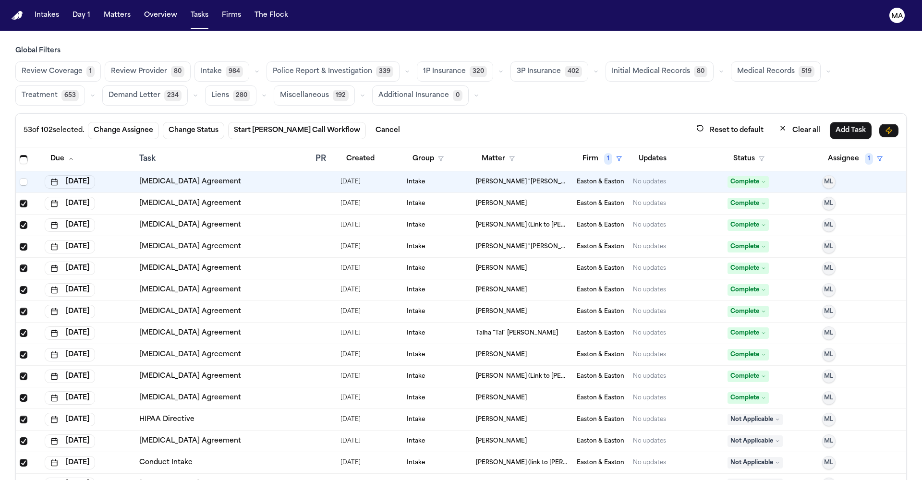
click at [20, 200] on span "Select row" at bounding box center [24, 204] width 8 height 8
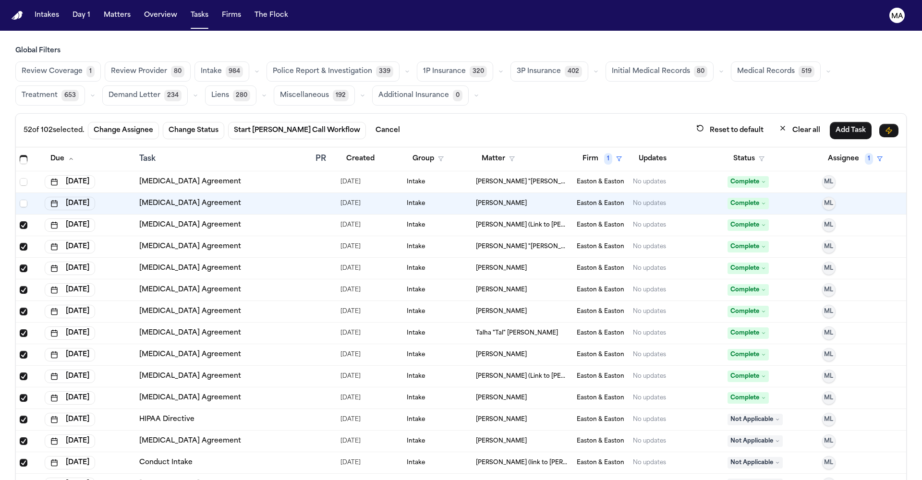
click at [20, 221] on span "Select row" at bounding box center [24, 225] width 8 height 8
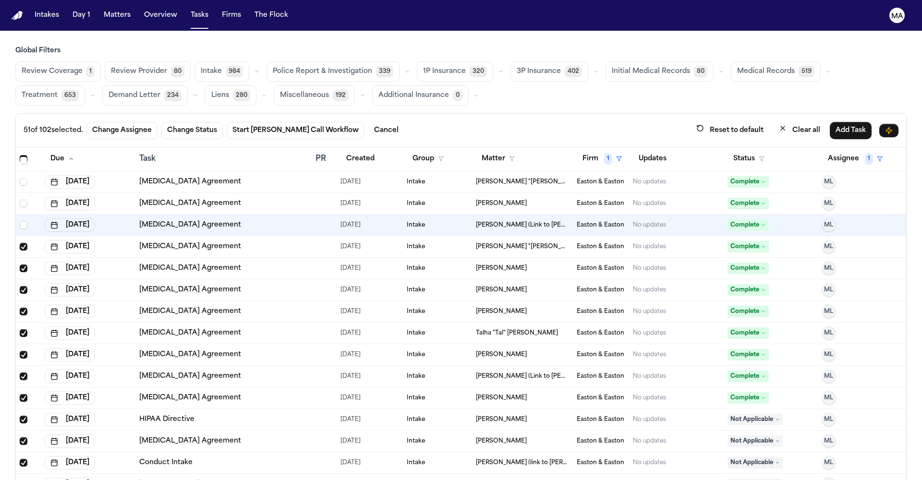
click at [20, 243] on span "Select row" at bounding box center [24, 247] width 8 height 8
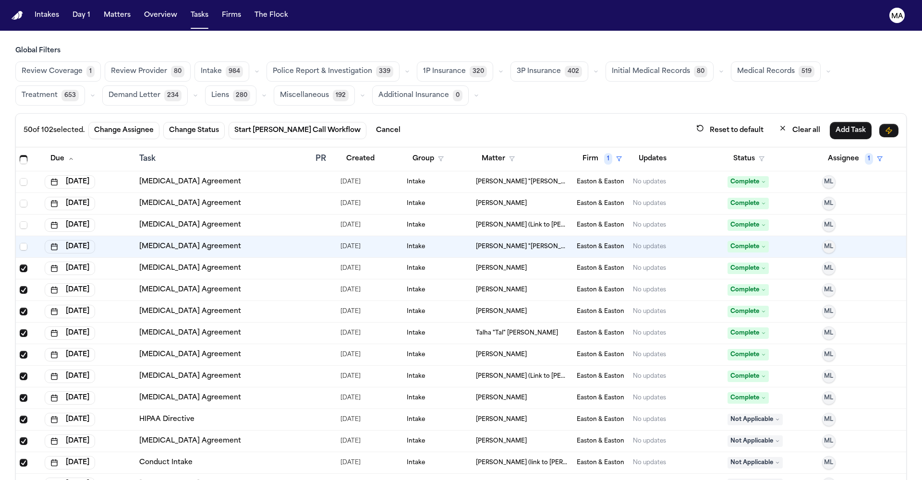
click at [20, 265] on span "Select row" at bounding box center [24, 269] width 8 height 8
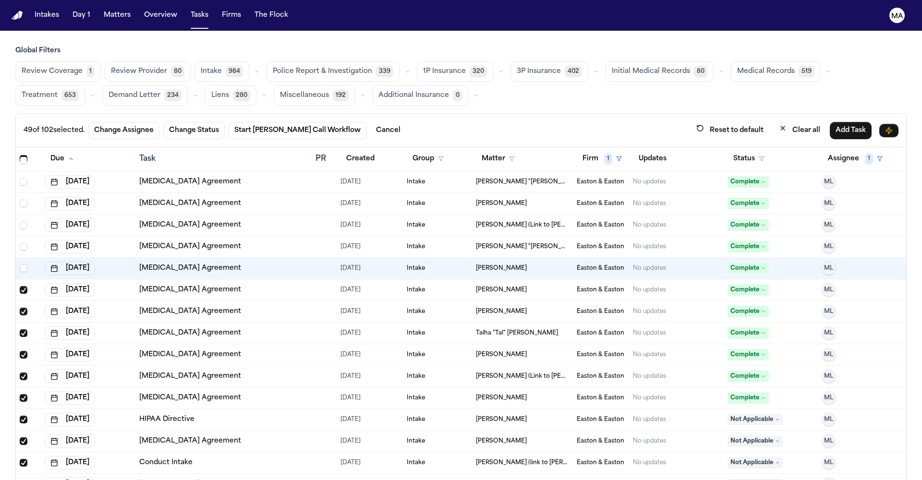
click at [20, 286] on span "Select row" at bounding box center [24, 290] width 8 height 8
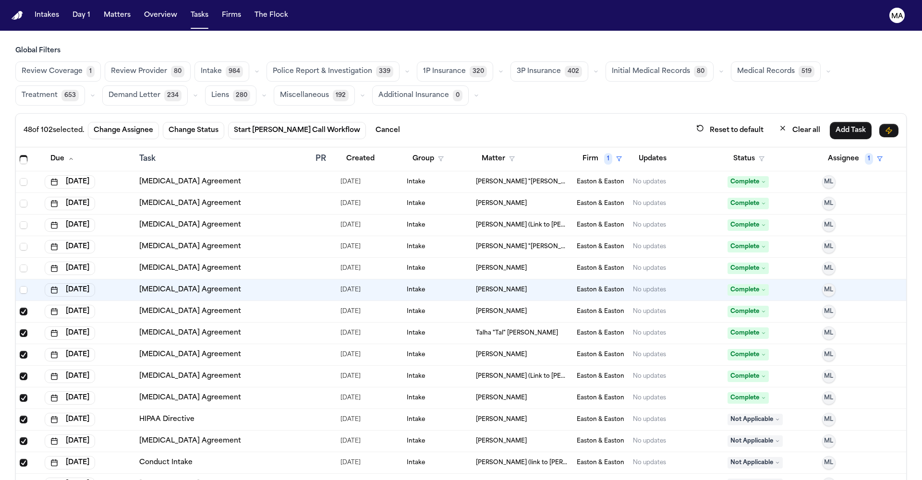
click at [20, 308] on span "Select row" at bounding box center [24, 312] width 8 height 8
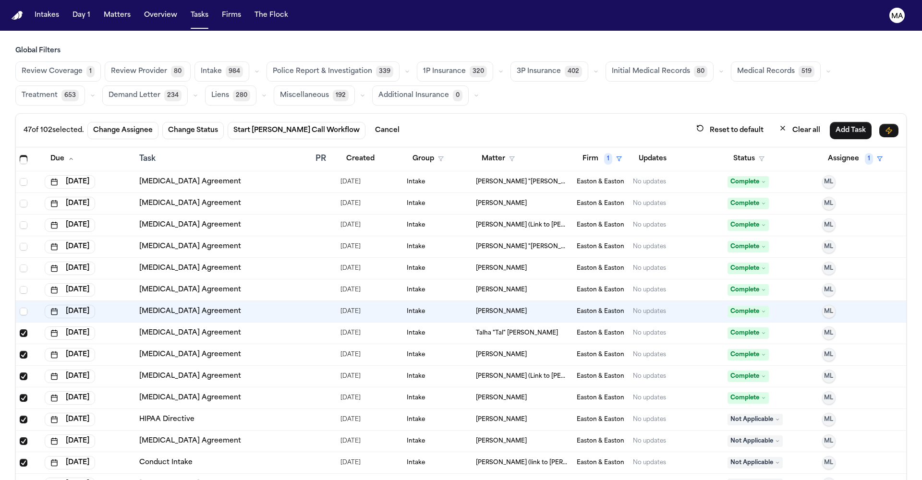
click at [20, 330] on span "Select row" at bounding box center [24, 334] width 8 height 8
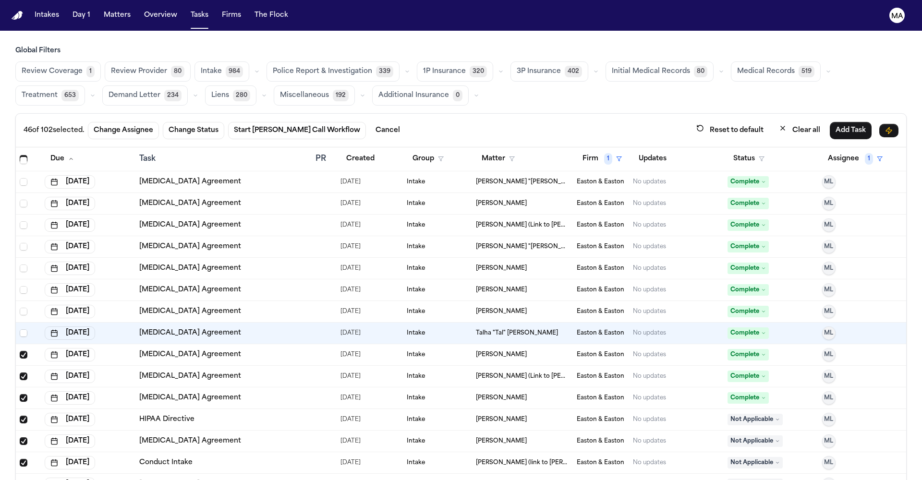
click at [20, 351] on span "Select row" at bounding box center [24, 355] width 8 height 8
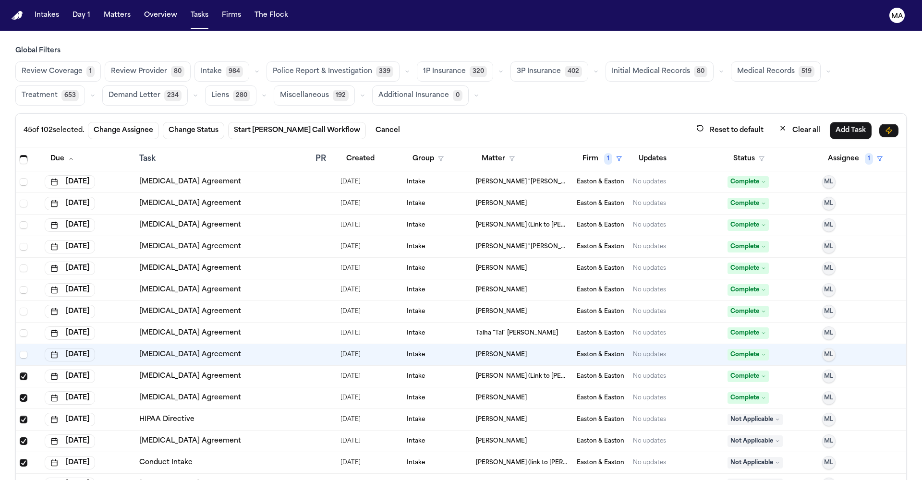
click at [20, 373] on span "Select row" at bounding box center [24, 377] width 8 height 8
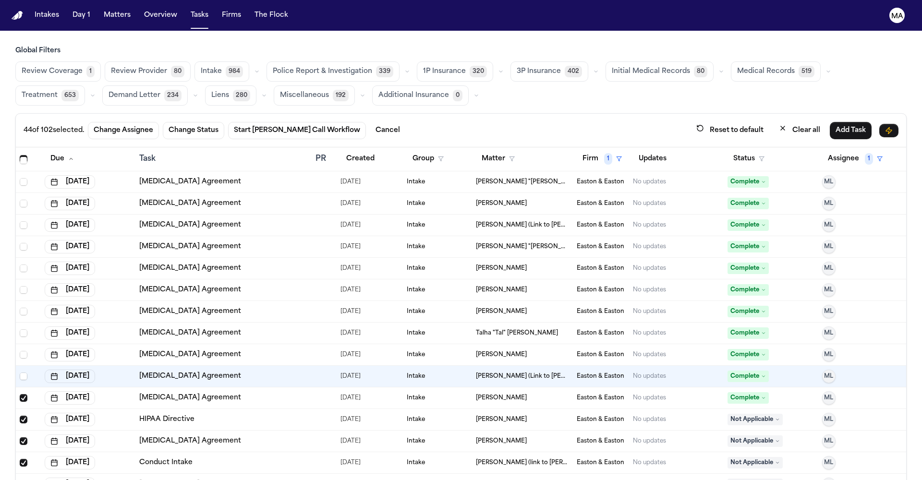
click at [20, 394] on span "Select row" at bounding box center [24, 398] width 8 height 8
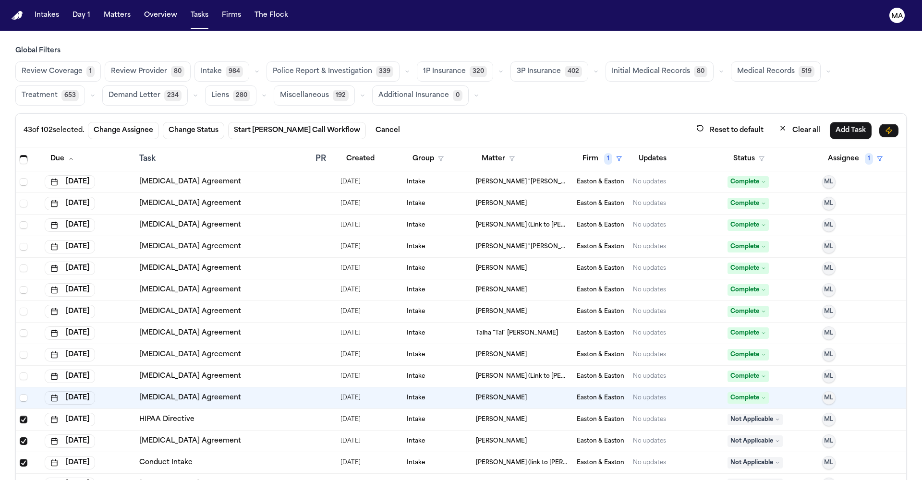
click at [20, 416] on span "Select row" at bounding box center [24, 420] width 8 height 8
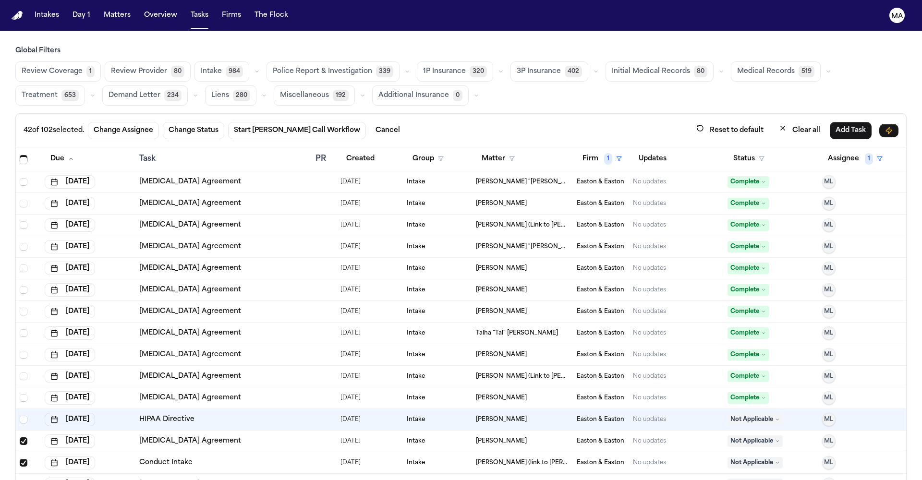
click at [20, 438] on span "Select row" at bounding box center [24, 442] width 8 height 8
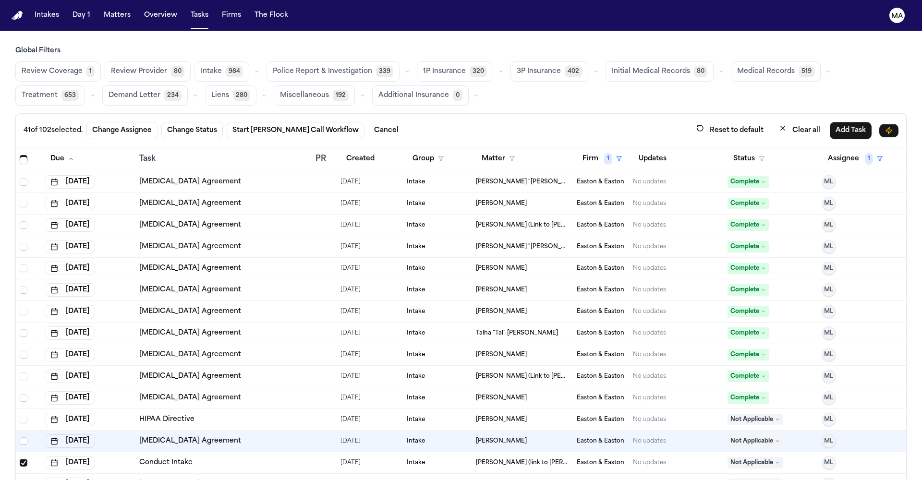
click at [20, 459] on span "Select row" at bounding box center [24, 463] width 8 height 8
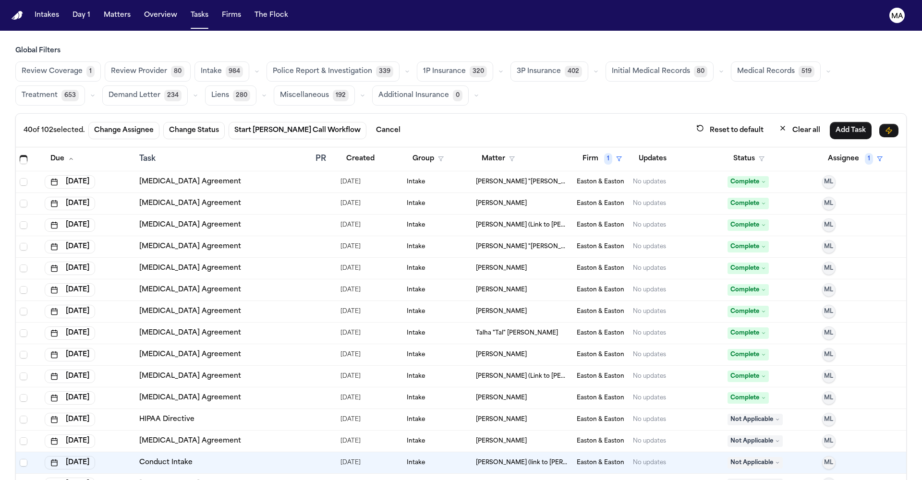
click at [20, 480] on span "Select row" at bounding box center [24, 485] width 8 height 8
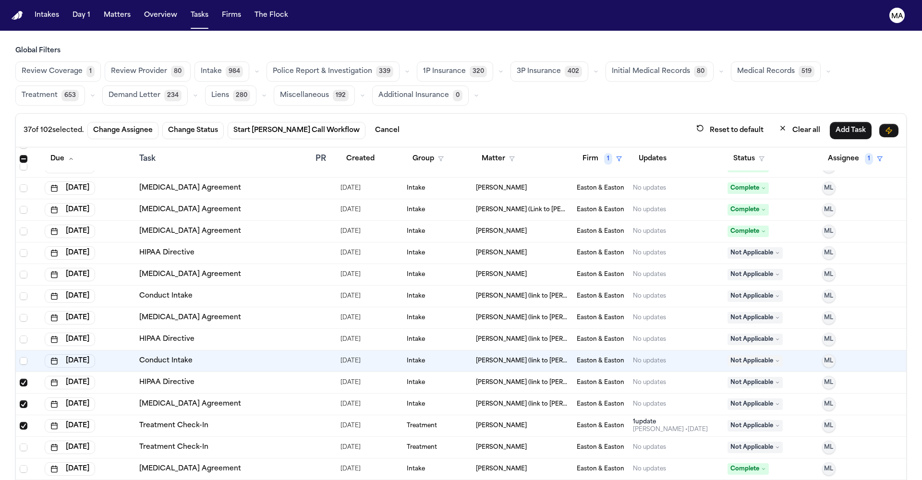
scroll to position [690, 0]
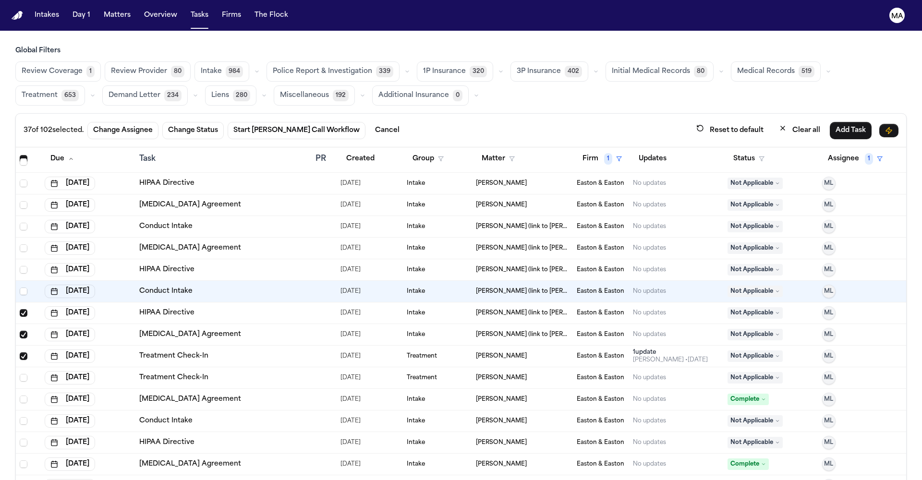
click at [20, 309] on span "Select row" at bounding box center [24, 313] width 8 height 8
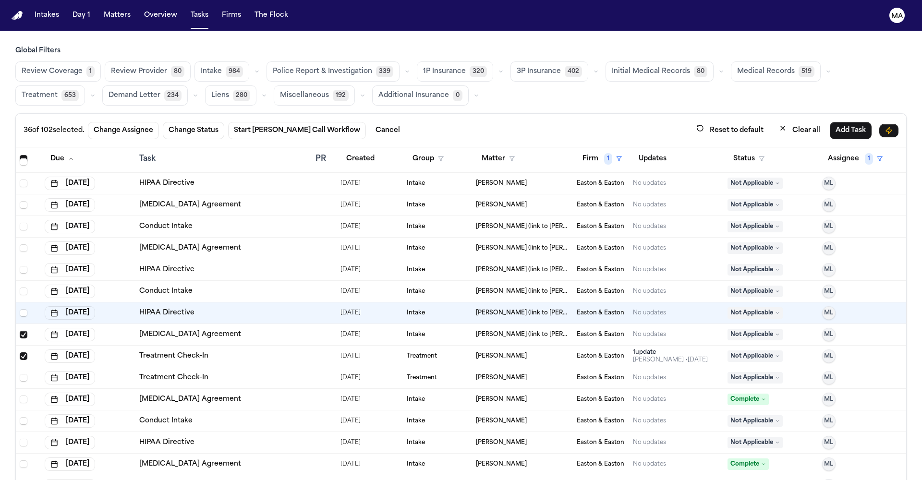
click at [20, 331] on span "Select row" at bounding box center [24, 335] width 8 height 8
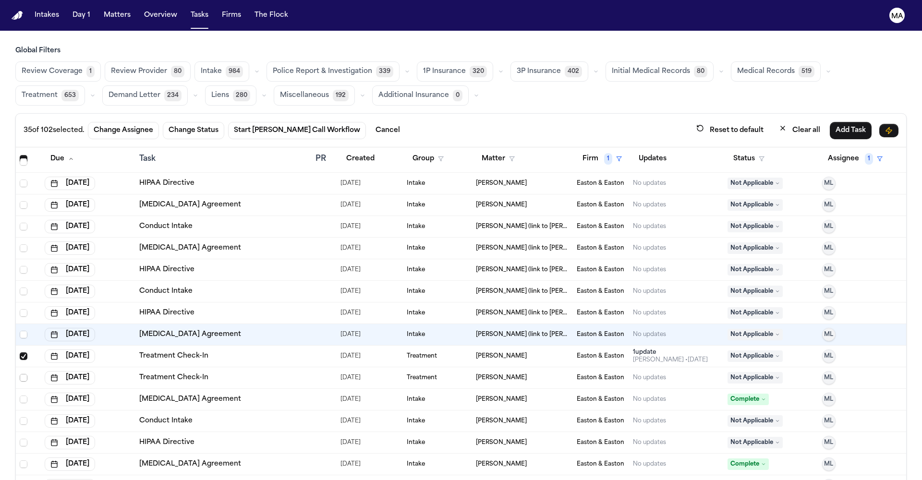
click at [20, 374] on span "Select row" at bounding box center [24, 378] width 8 height 8
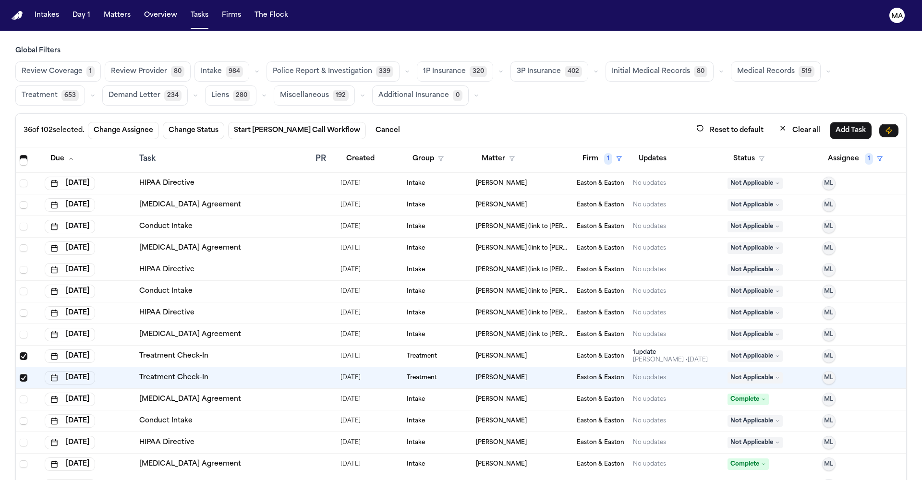
click at [20, 374] on span "Select row" at bounding box center [24, 378] width 8 height 8
click at [20, 353] on span "Select row" at bounding box center [24, 357] width 8 height 8
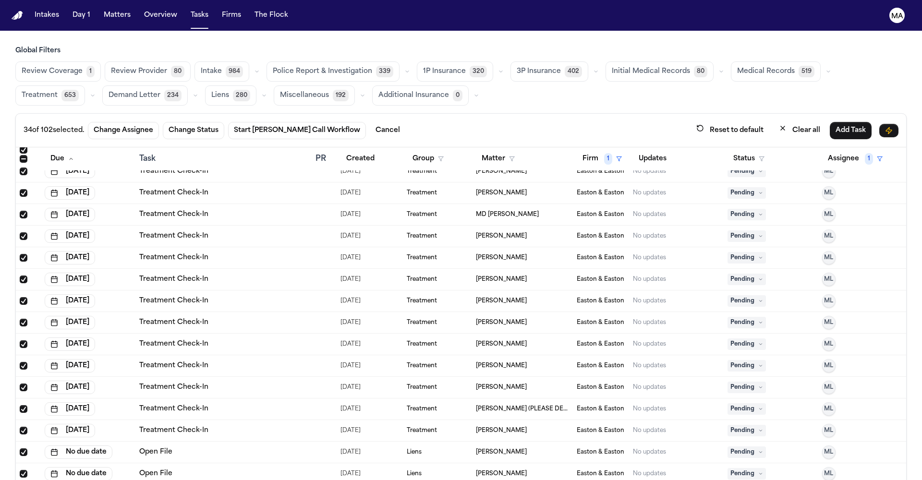
scroll to position [1841, 0]
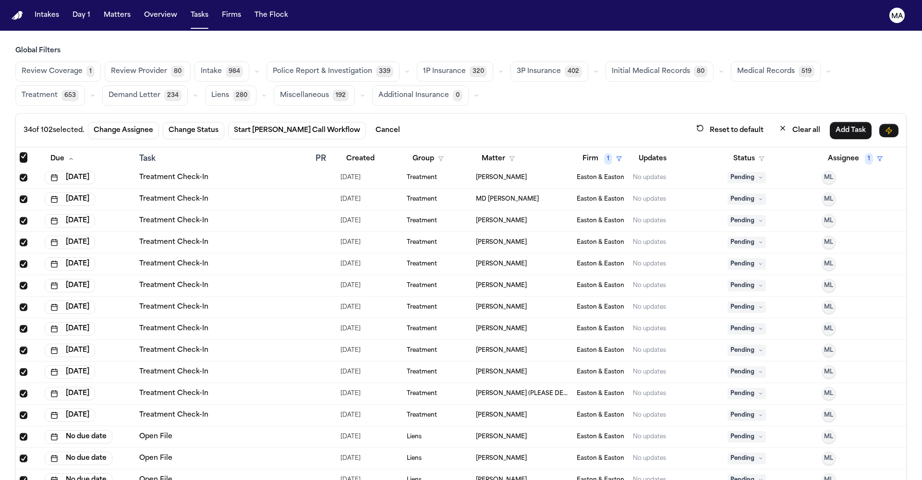
click at [88, 122] on button "Change Assignee" at bounding box center [123, 130] width 71 height 17
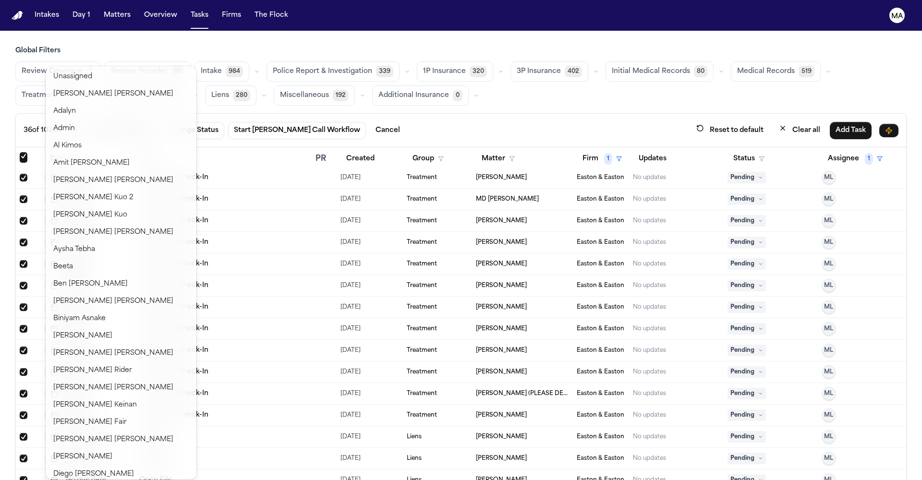
click at [243, 114] on div "36 of 102 selected. Change Assignee Change Status Start [PERSON_NAME] Call Work…" at bounding box center [461, 131] width 891 height 34
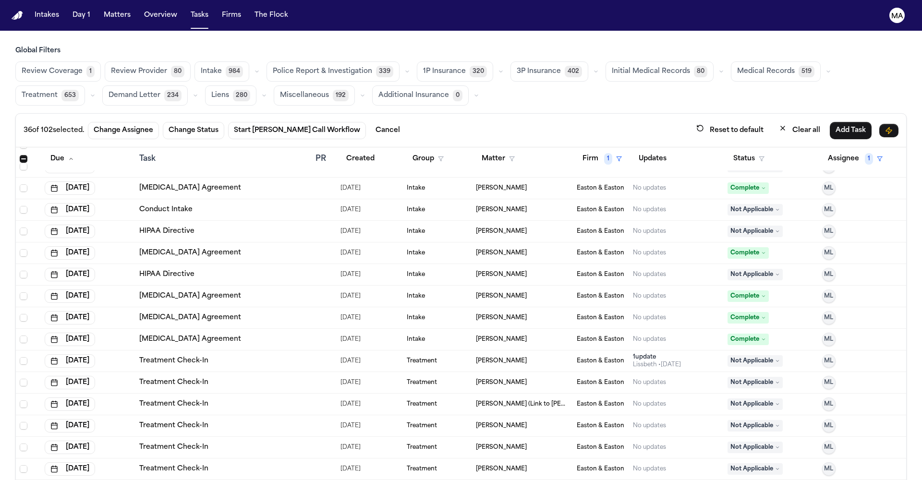
scroll to position [0, 0]
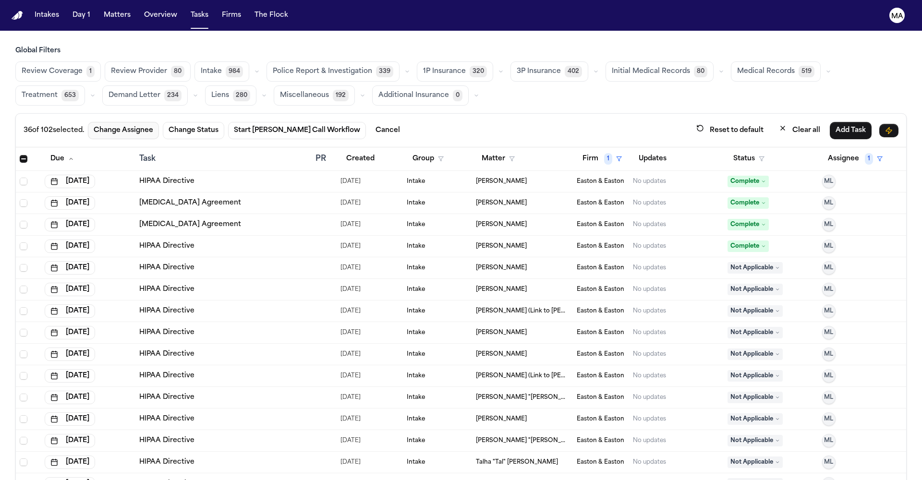
click at [88, 122] on button "Change Assignee" at bounding box center [123, 130] width 71 height 17
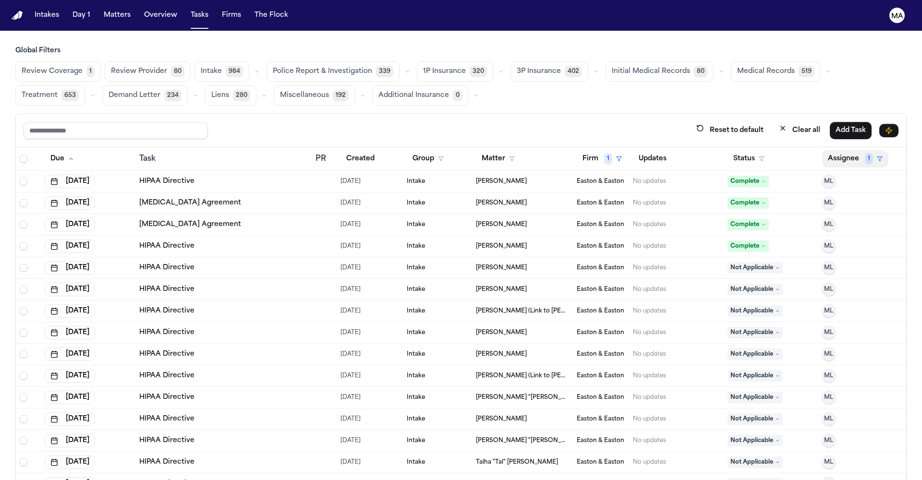
click at [865, 153] on span "1" at bounding box center [869, 159] width 8 height 12
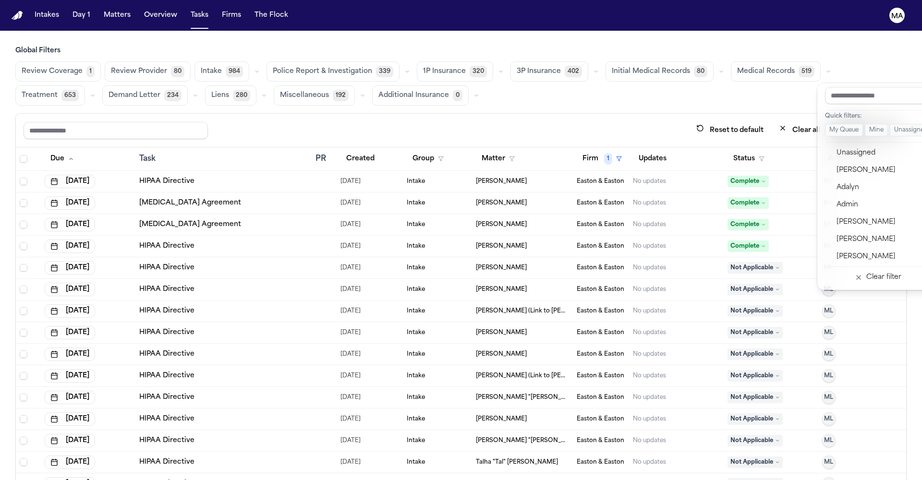
click at [869, 272] on div "Clear filter" at bounding box center [884, 278] width 35 height 12
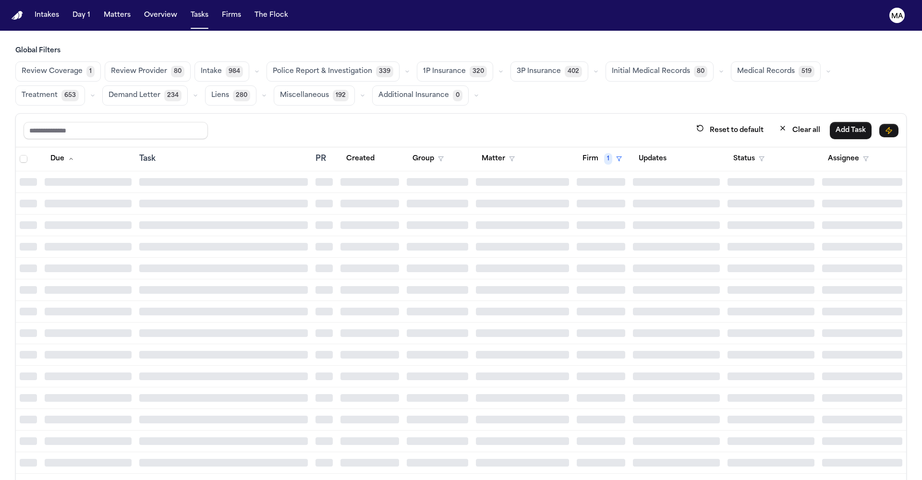
scroll to position [16412, 0]
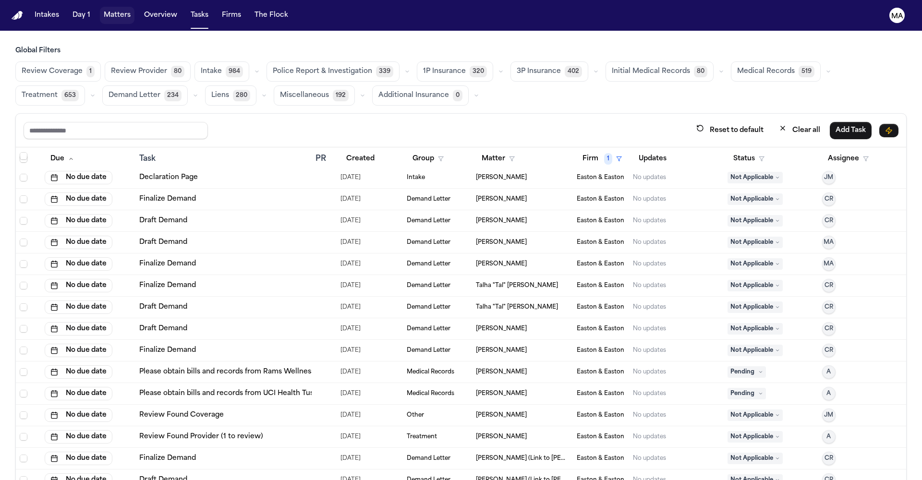
click at [100, 12] on button "Matters" at bounding box center [117, 15] width 35 height 17
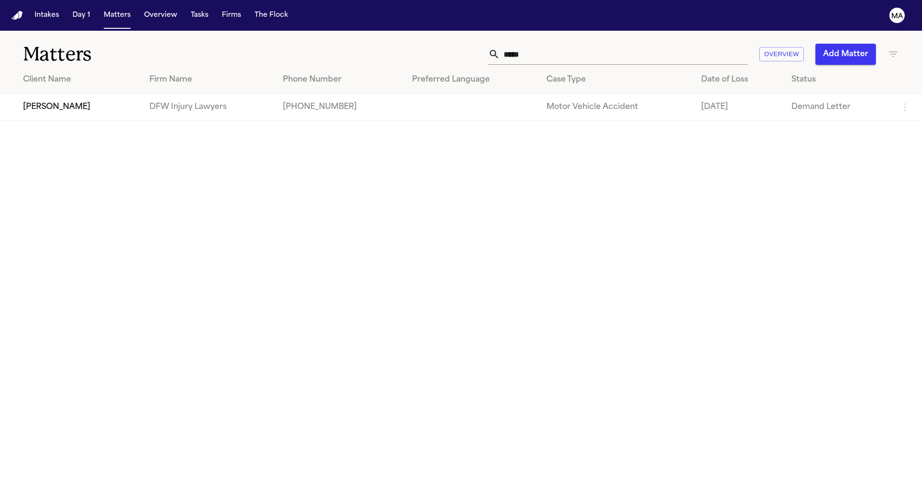
click at [325, 208] on main "Matters ***** Overview Add Matter Client Name Firm Name Phone Number Preferred …" at bounding box center [461, 256] width 922 height 450
click at [100, 10] on button "Matters" at bounding box center [117, 15] width 35 height 17
drag, startPoint x: 686, startPoint y: 43, endPoint x: 564, endPoint y: 41, distance: 122.5
click at [571, 44] on div "***** Overview Add Matter" at bounding box center [588, 54] width 621 height 21
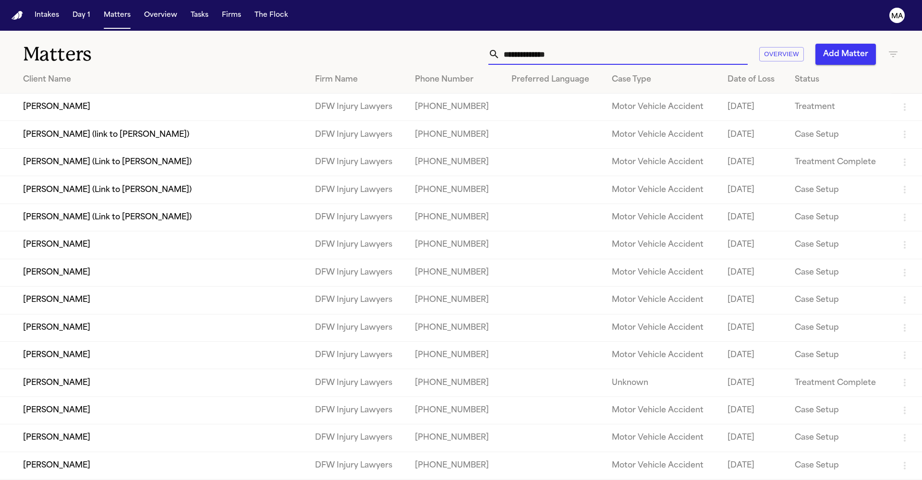
click at [218, 42] on h1 "Matters" at bounding box center [150, 54] width 255 height 24
